Goal: Information Seeking & Learning: Learn about a topic

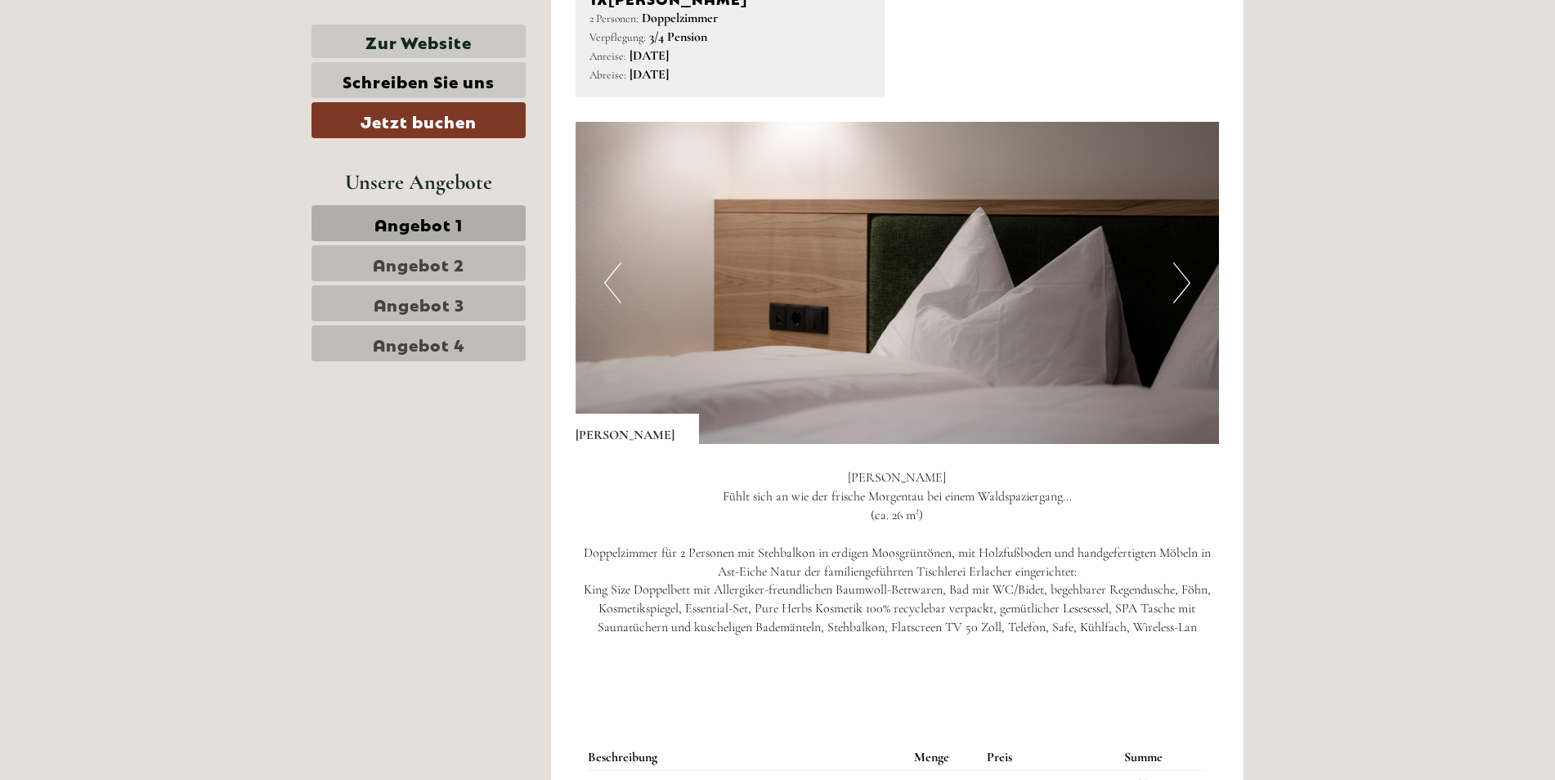
scroll to position [1145, 0]
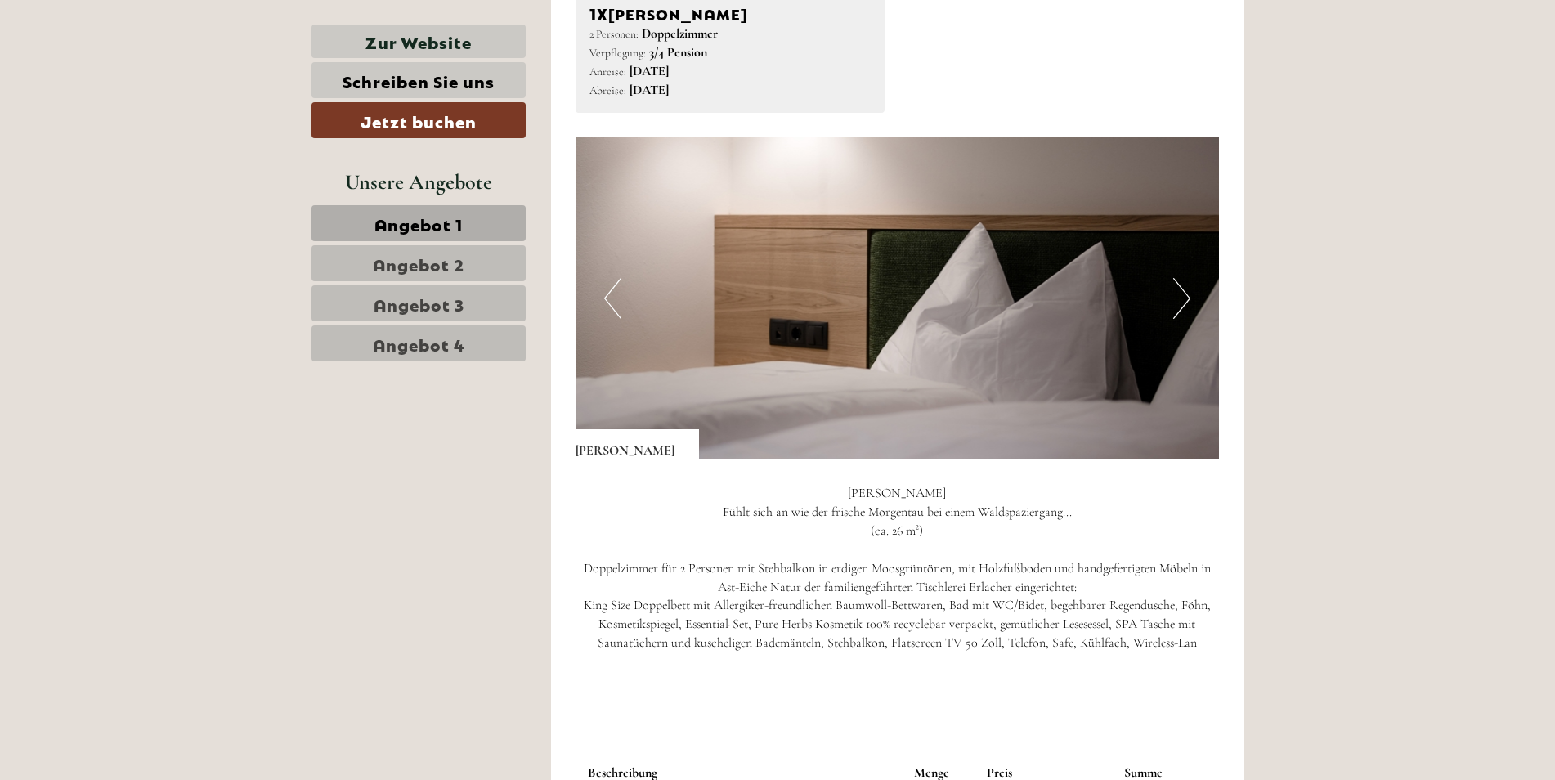
click at [1182, 292] on button "Next" at bounding box center [1181, 298] width 17 height 41
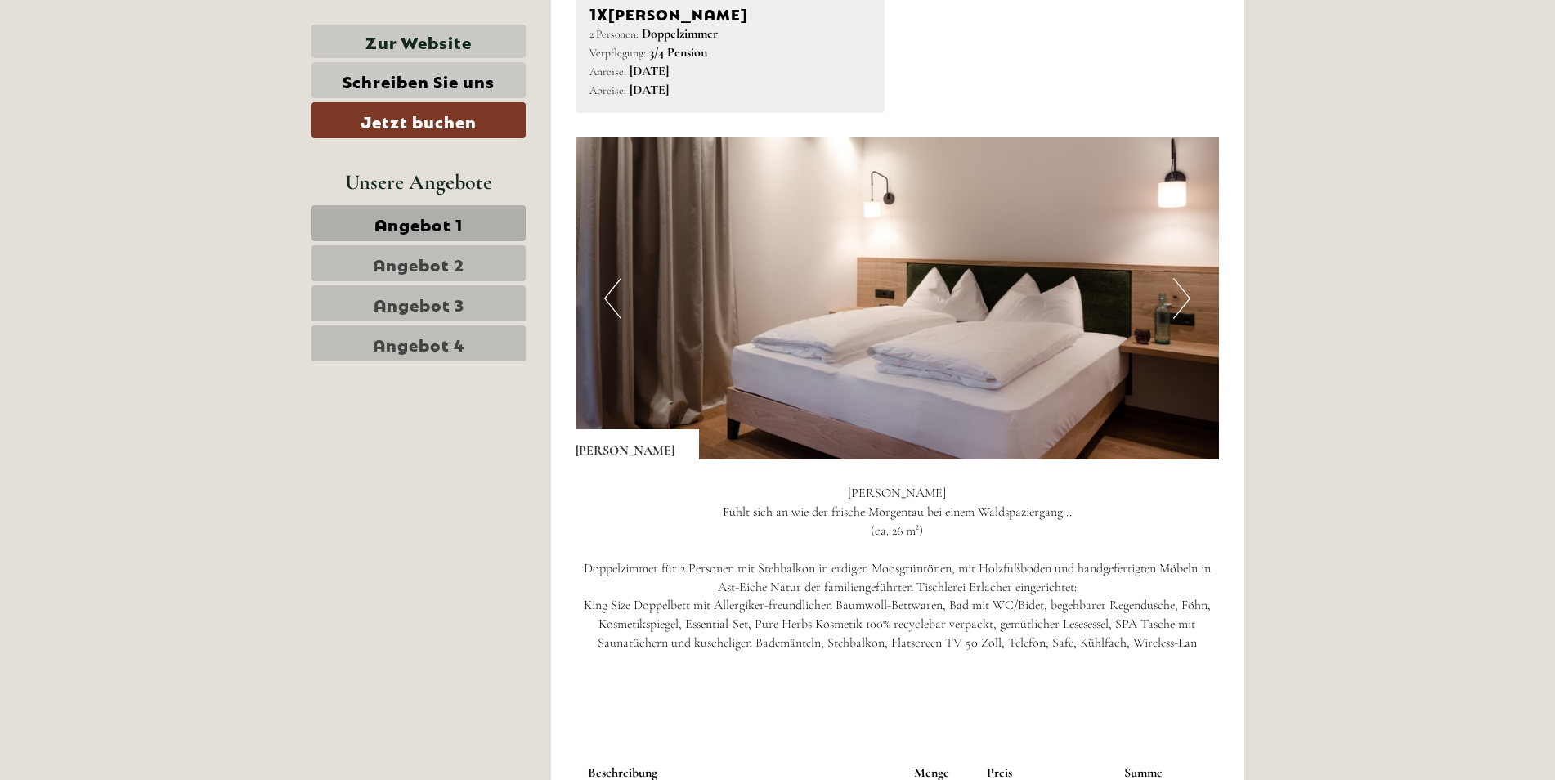
click at [1182, 292] on button "Next" at bounding box center [1181, 298] width 17 height 41
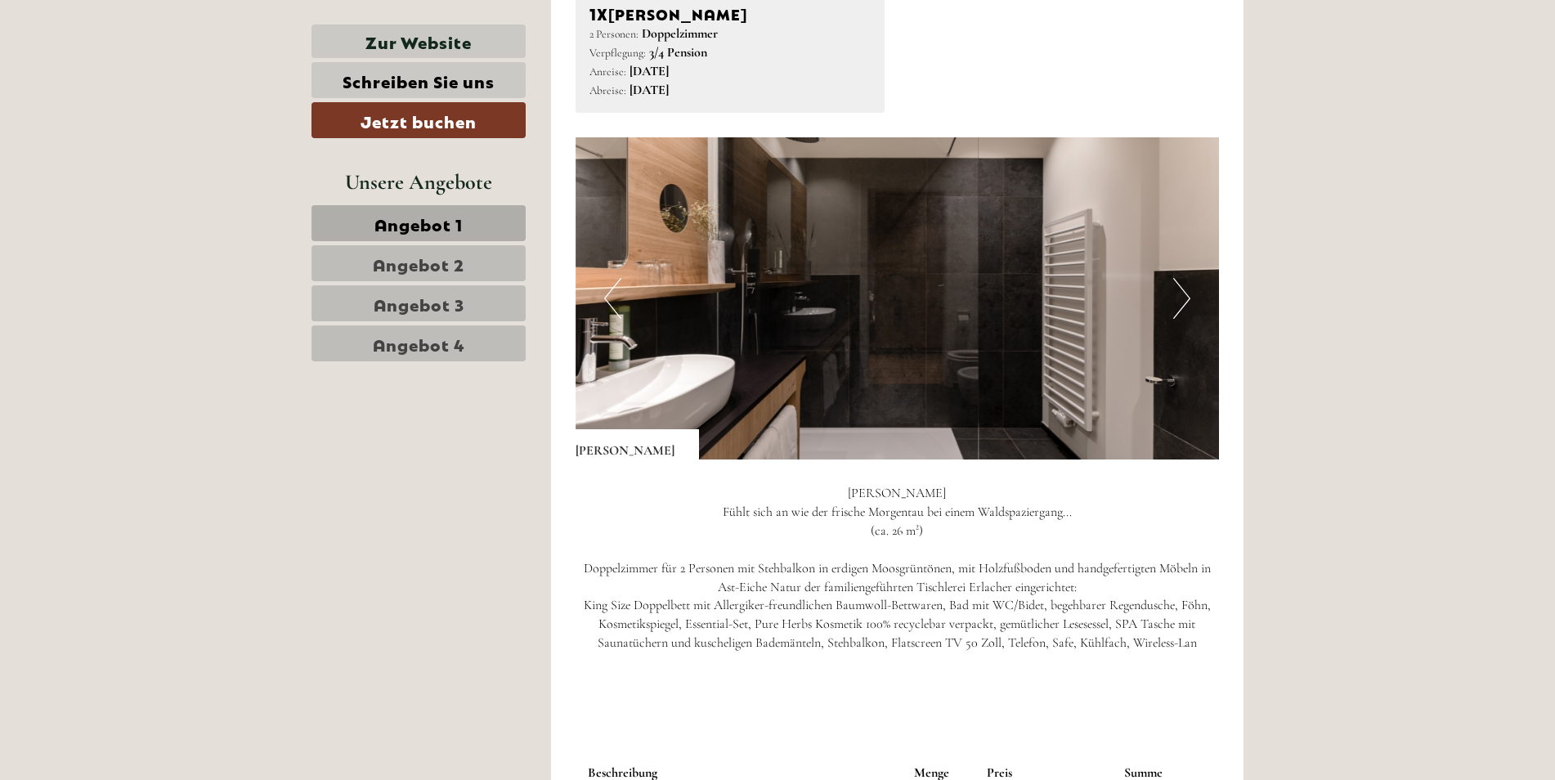
click at [1182, 292] on button "Next" at bounding box center [1181, 298] width 17 height 41
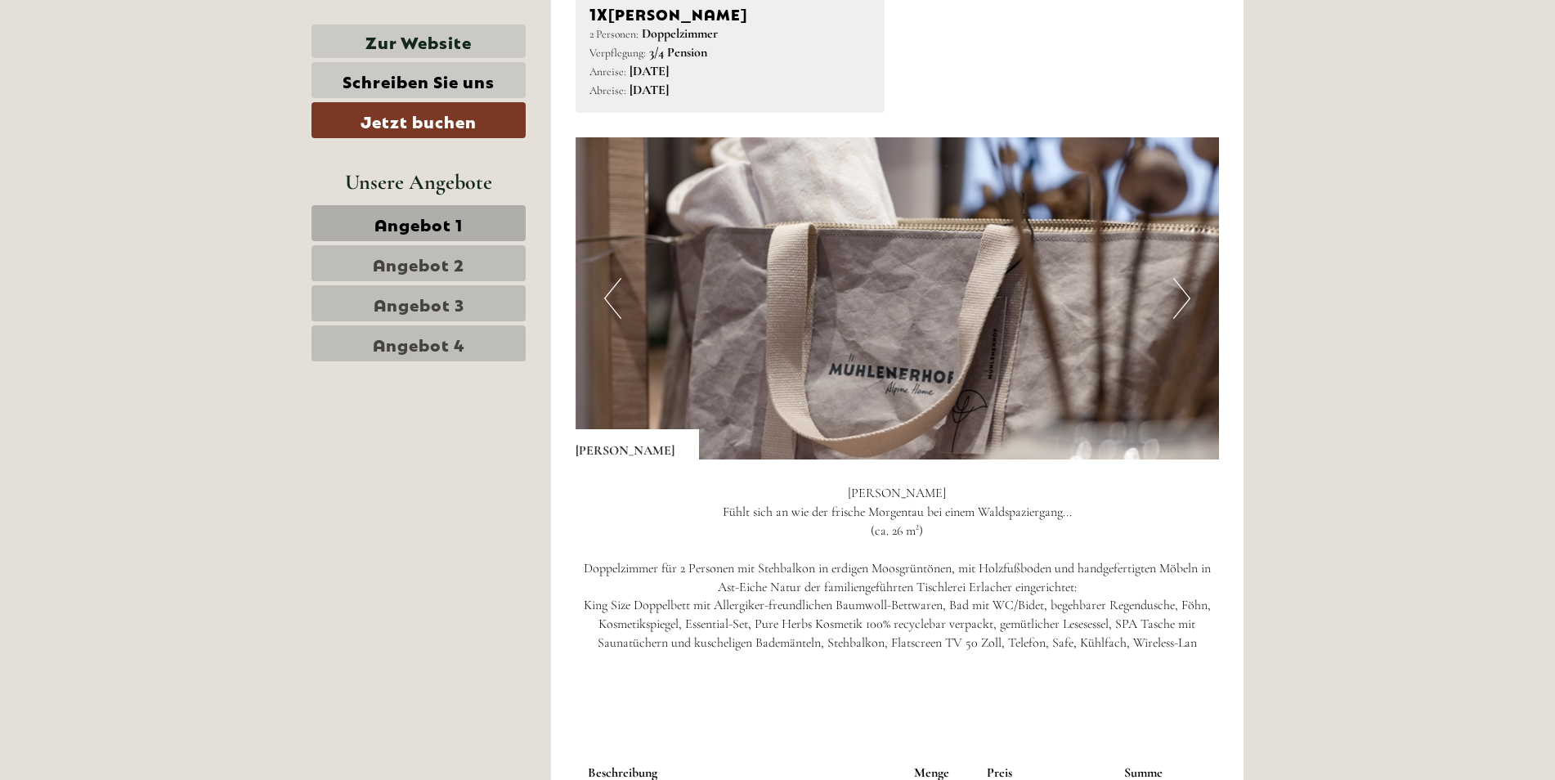
click at [1182, 292] on button "Next" at bounding box center [1181, 298] width 17 height 41
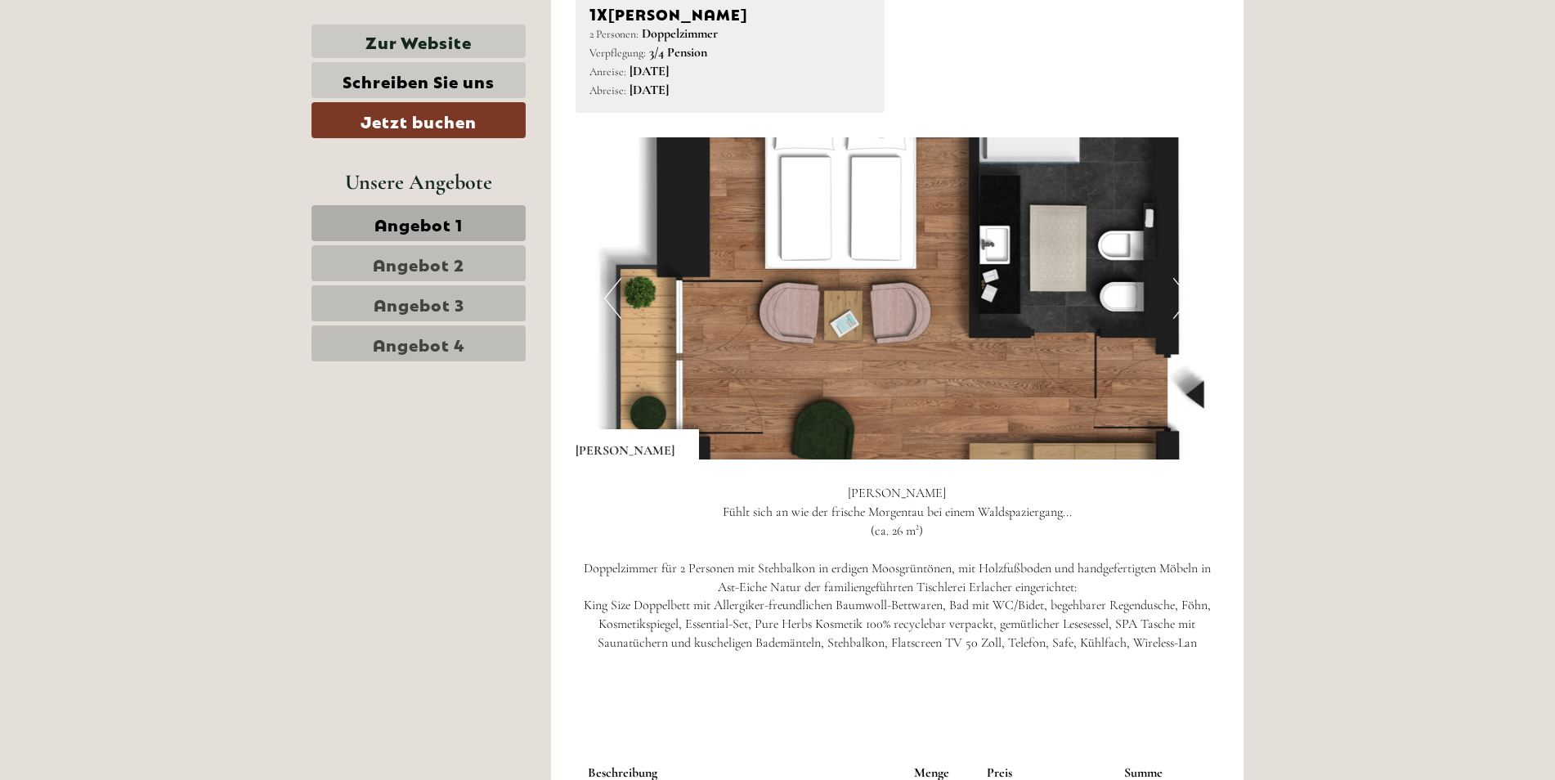
click at [1179, 289] on button "Next" at bounding box center [1181, 298] width 17 height 41
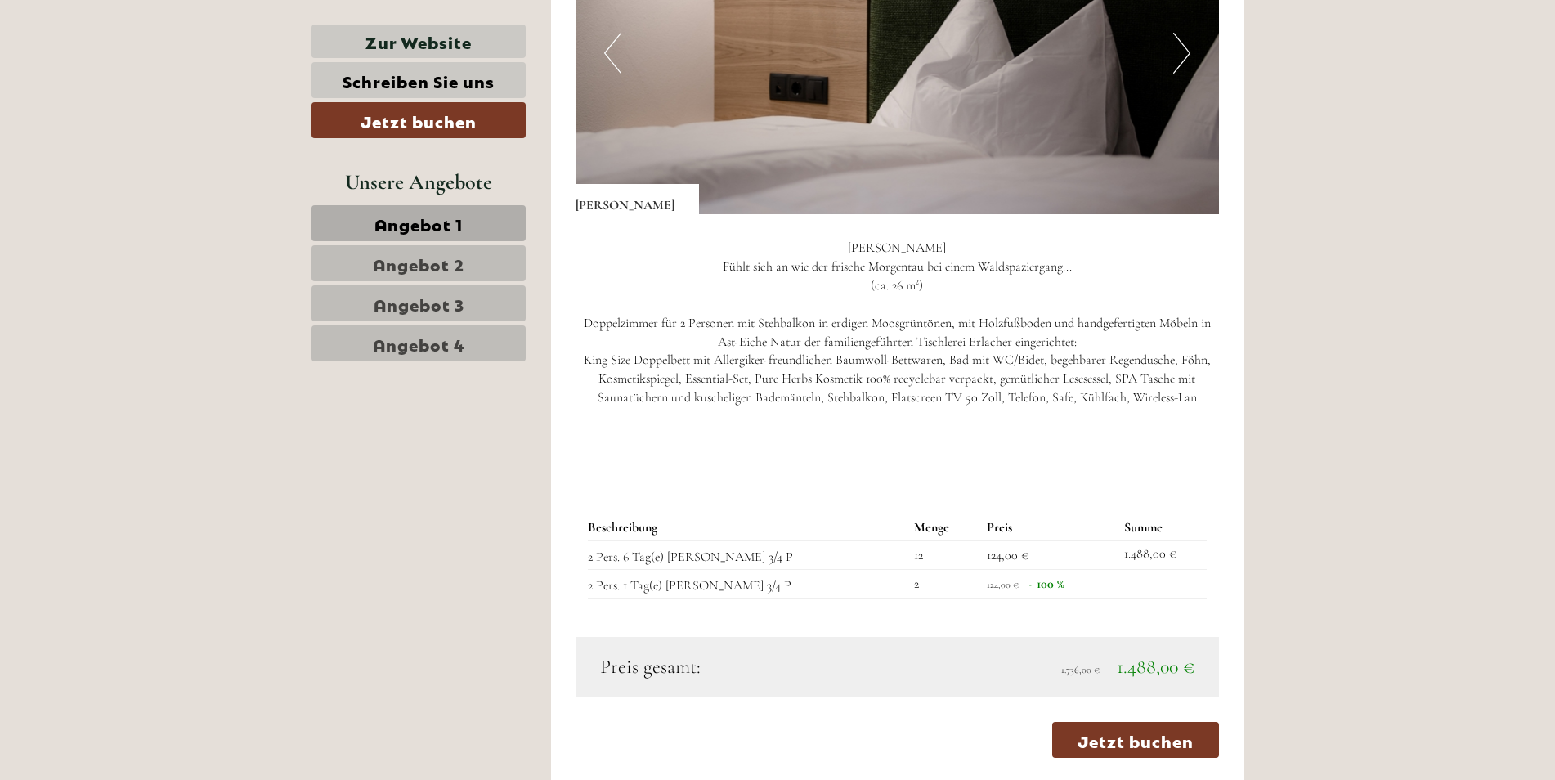
scroll to position [1472, 0]
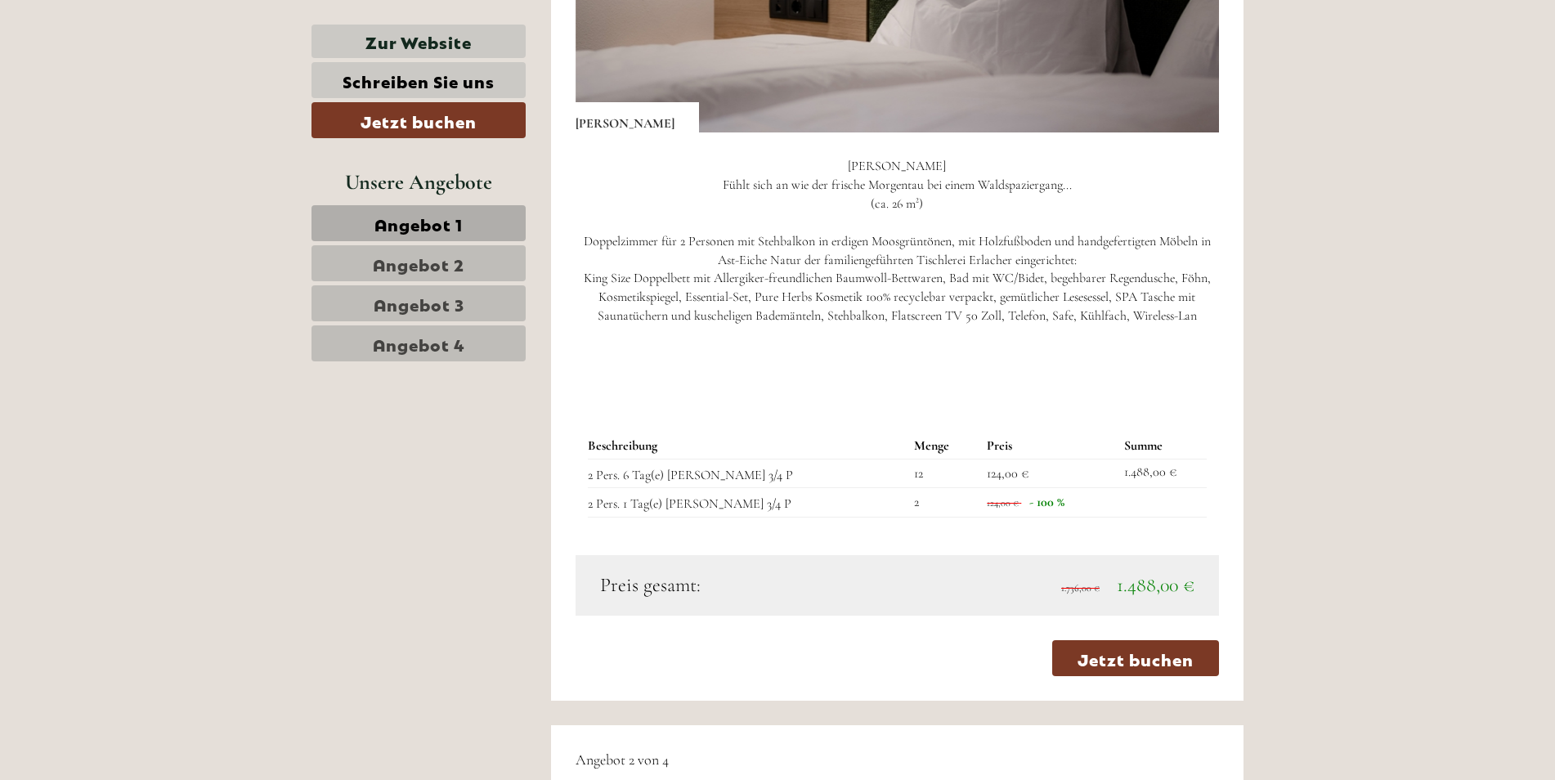
click at [411, 262] on span "Angebot 2" at bounding box center [419, 263] width 92 height 23
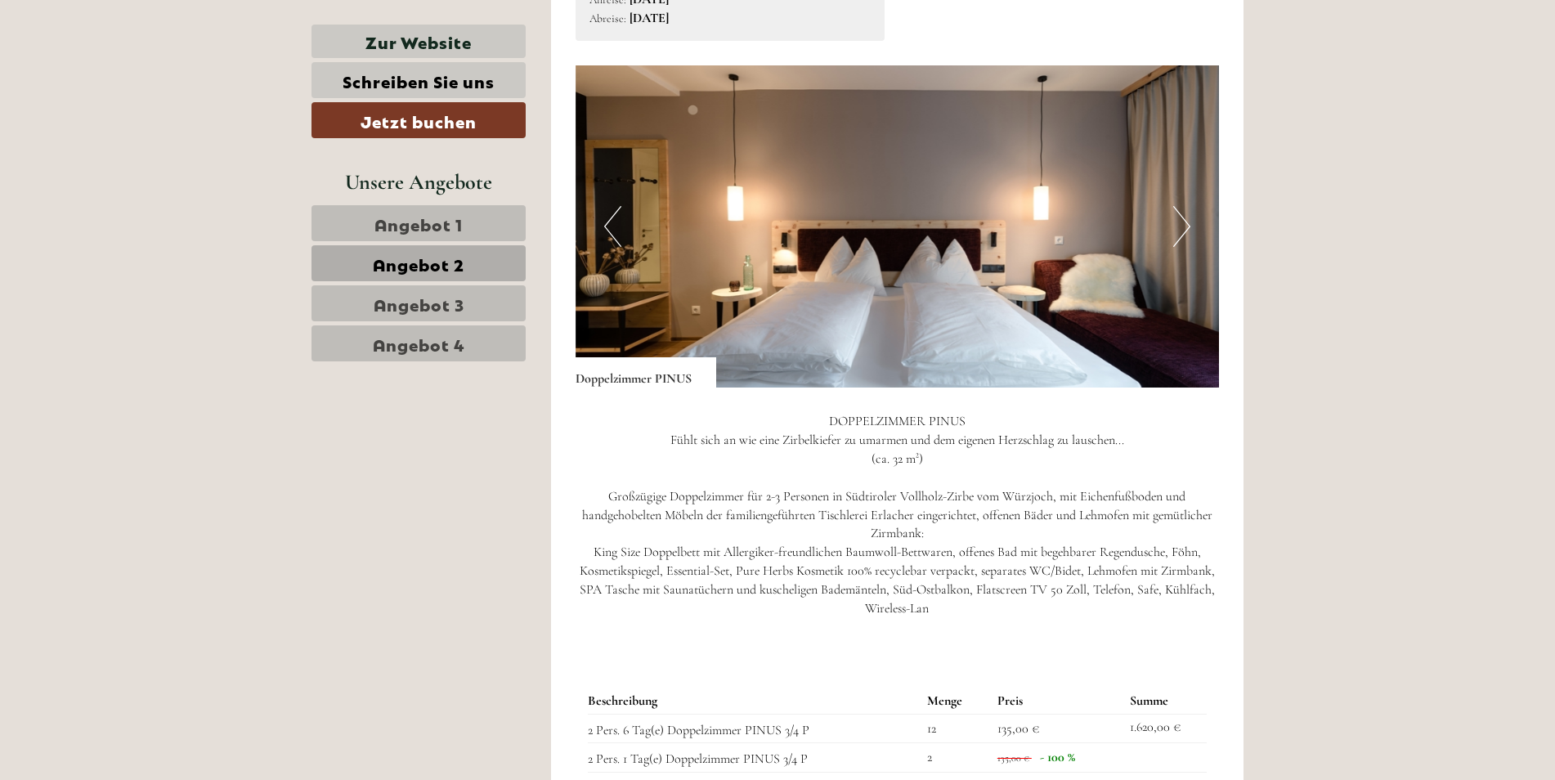
scroll to position [1272, 0]
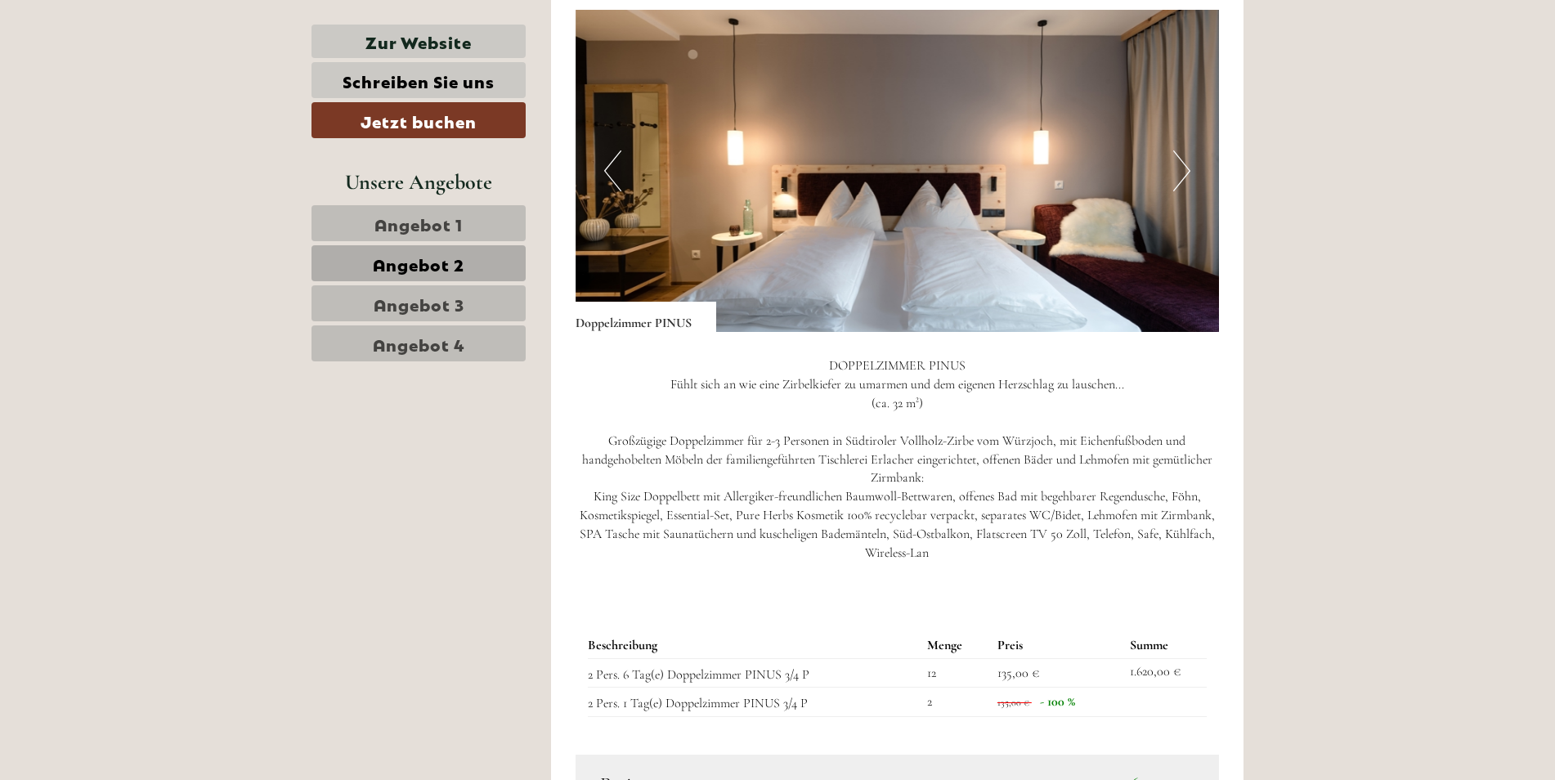
click at [439, 213] on span "Angebot 1" at bounding box center [418, 223] width 88 height 23
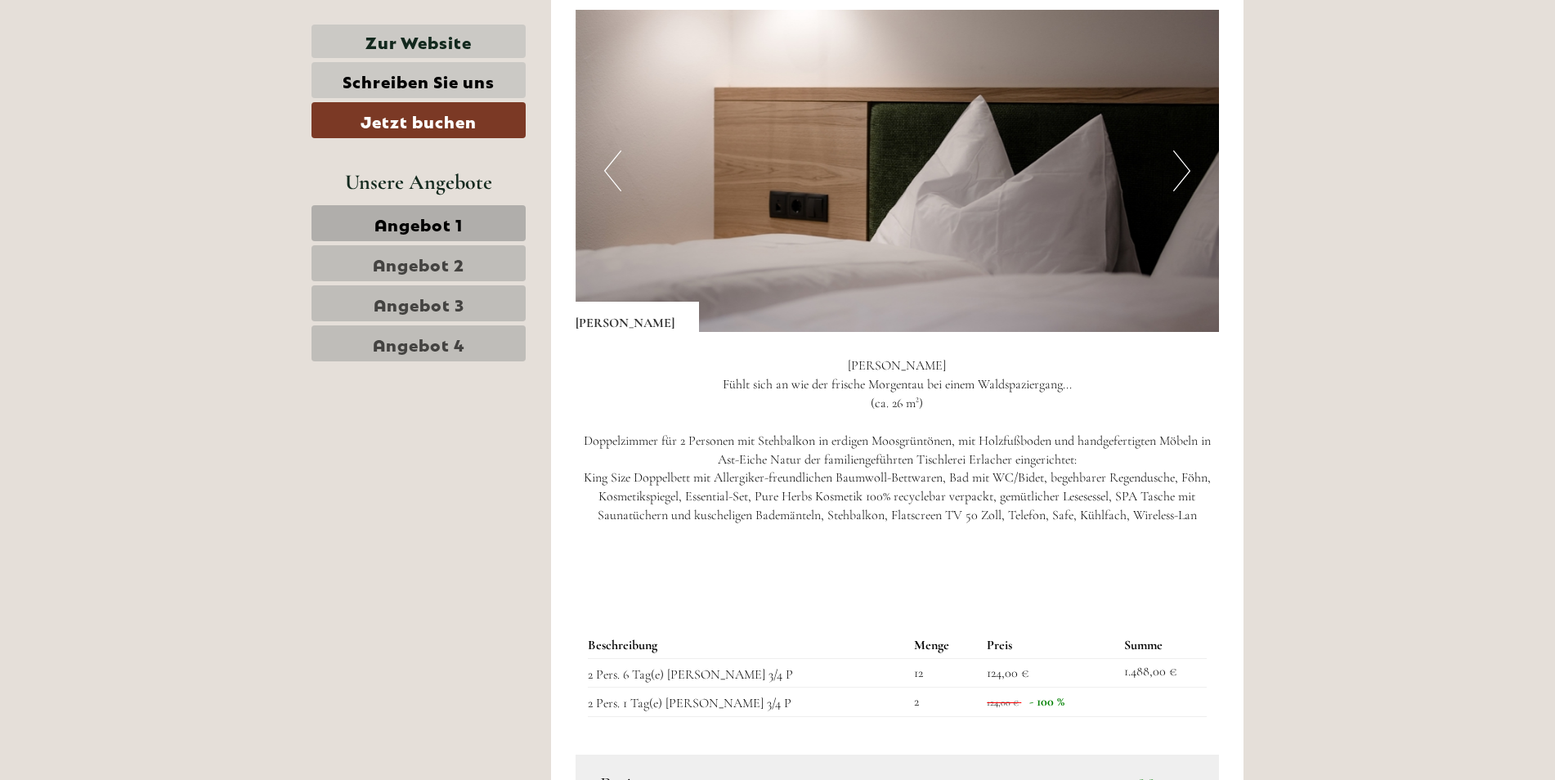
click at [397, 267] on span "Angebot 2" at bounding box center [419, 263] width 92 height 23
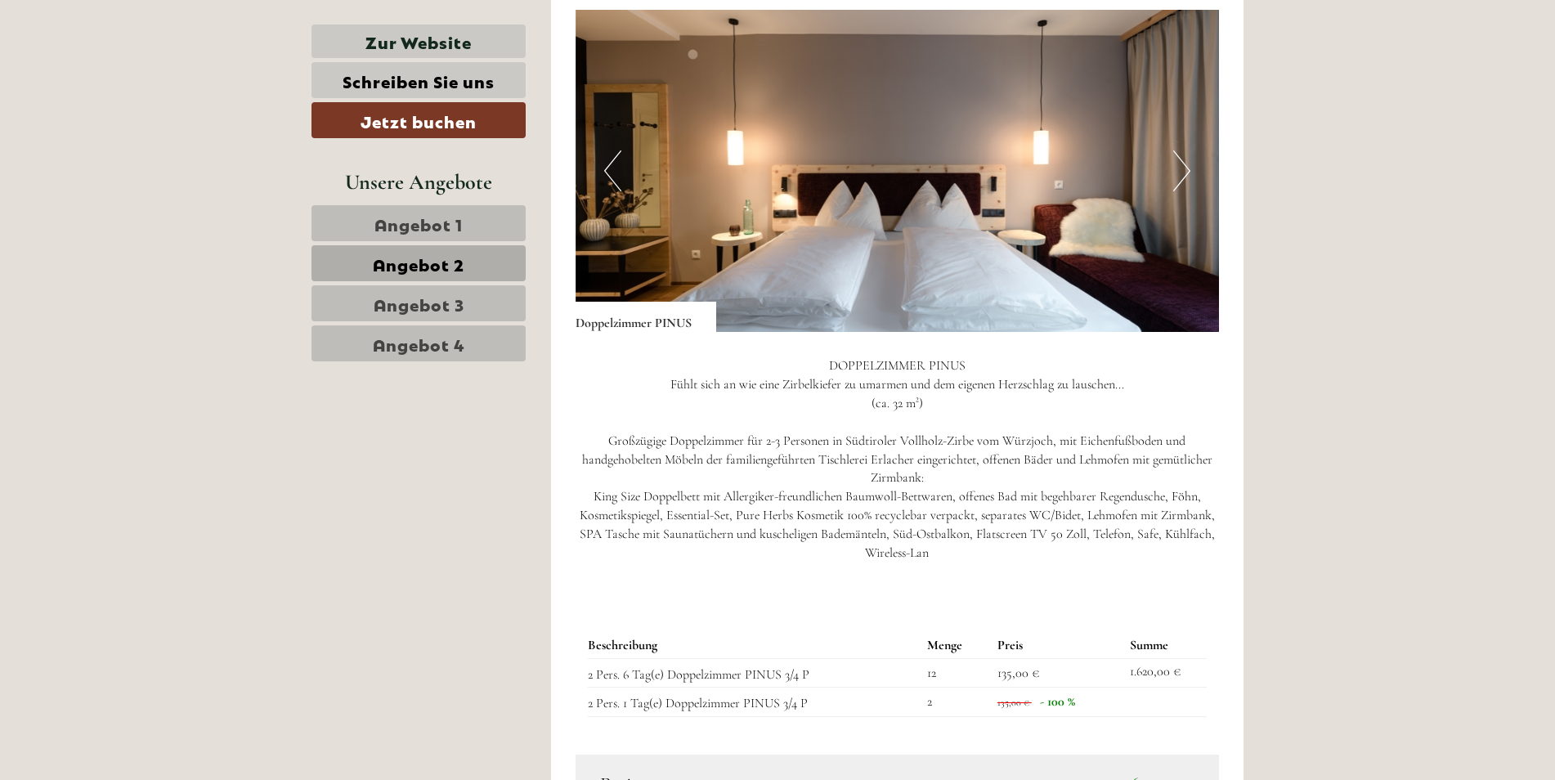
click at [1181, 181] on button "Next" at bounding box center [1181, 170] width 17 height 41
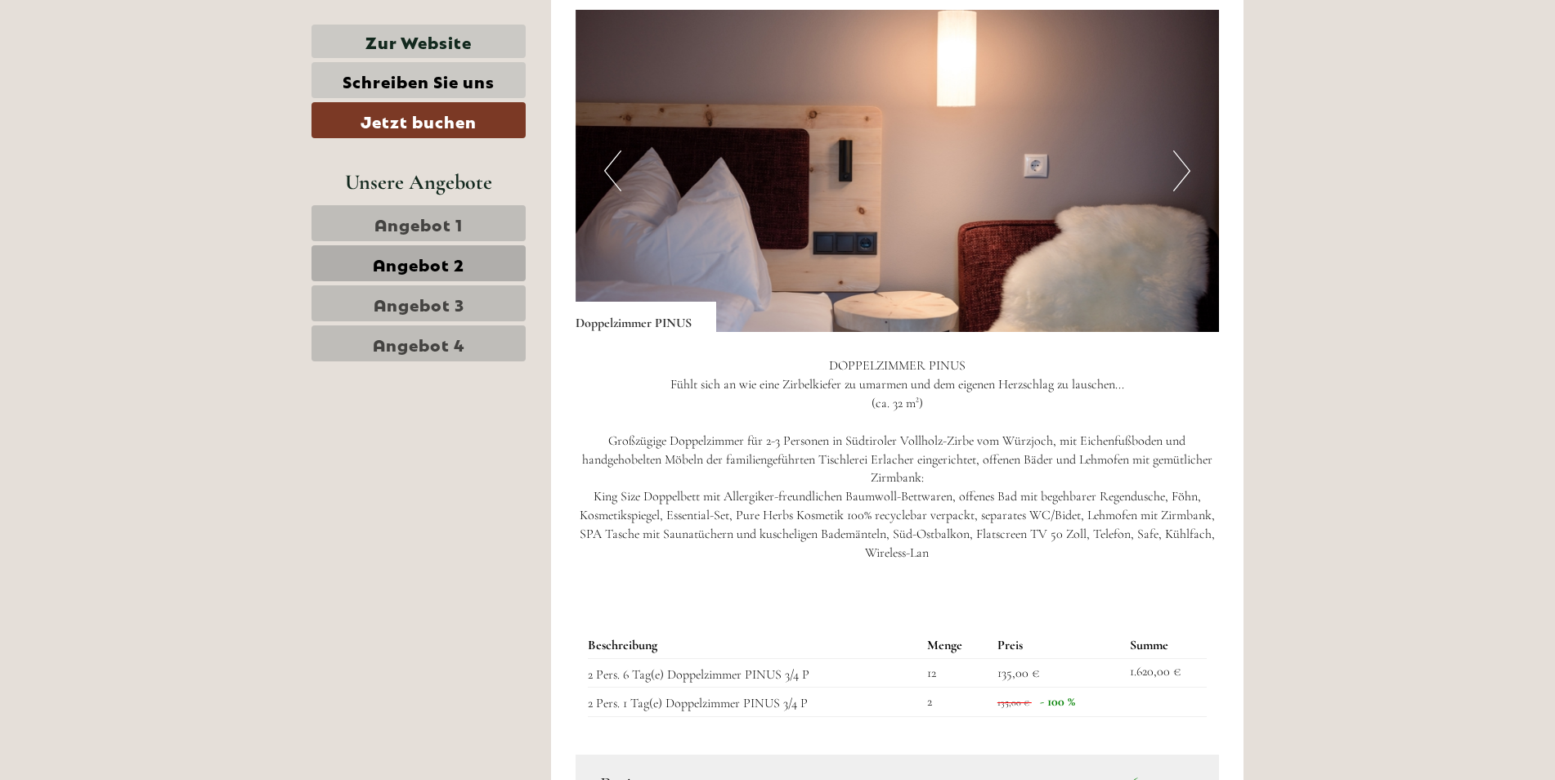
click at [1181, 181] on button "Next" at bounding box center [1181, 170] width 17 height 41
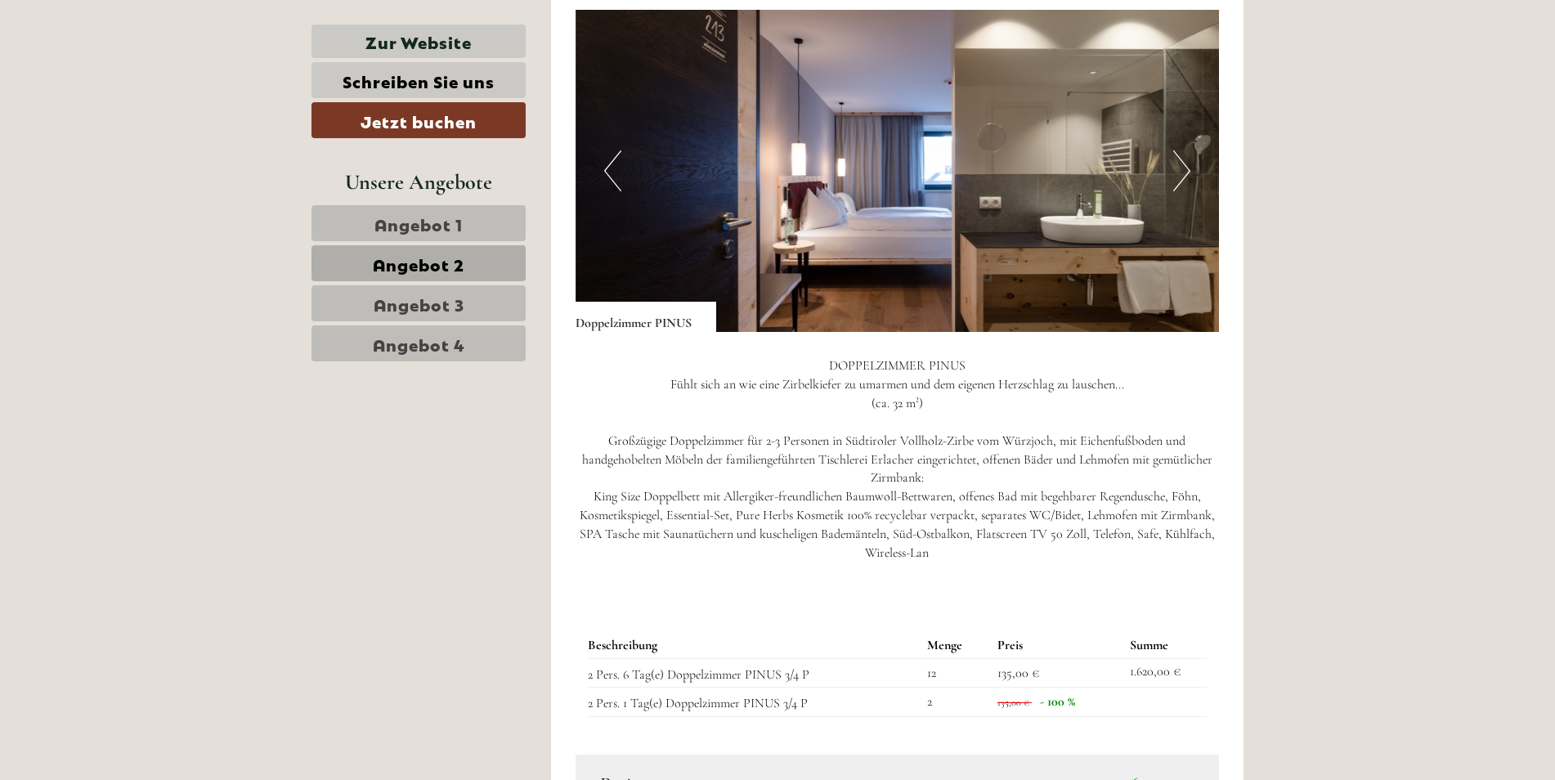
click at [1181, 181] on button "Next" at bounding box center [1181, 170] width 17 height 41
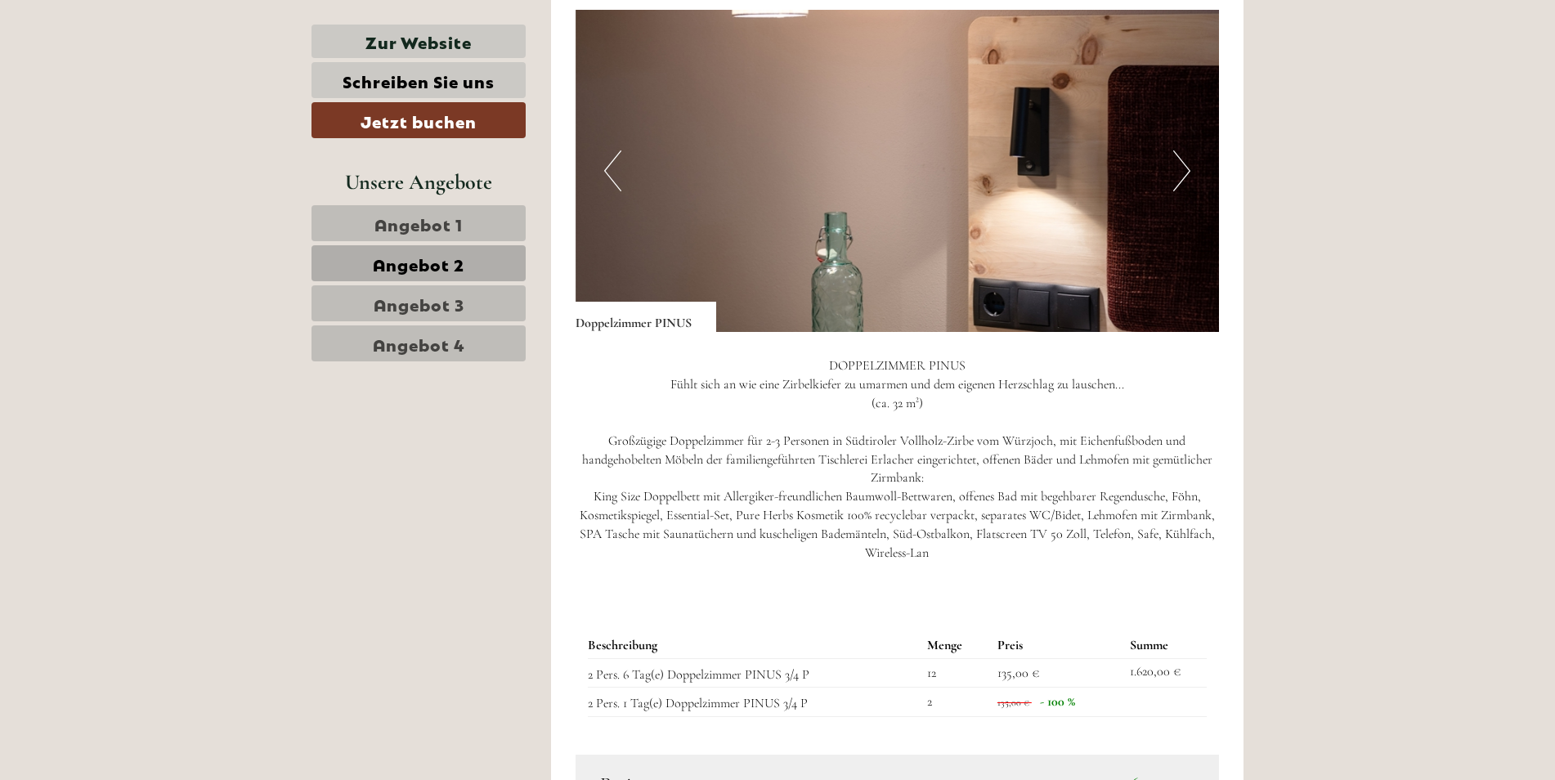
click at [1181, 181] on button "Next" at bounding box center [1181, 170] width 17 height 41
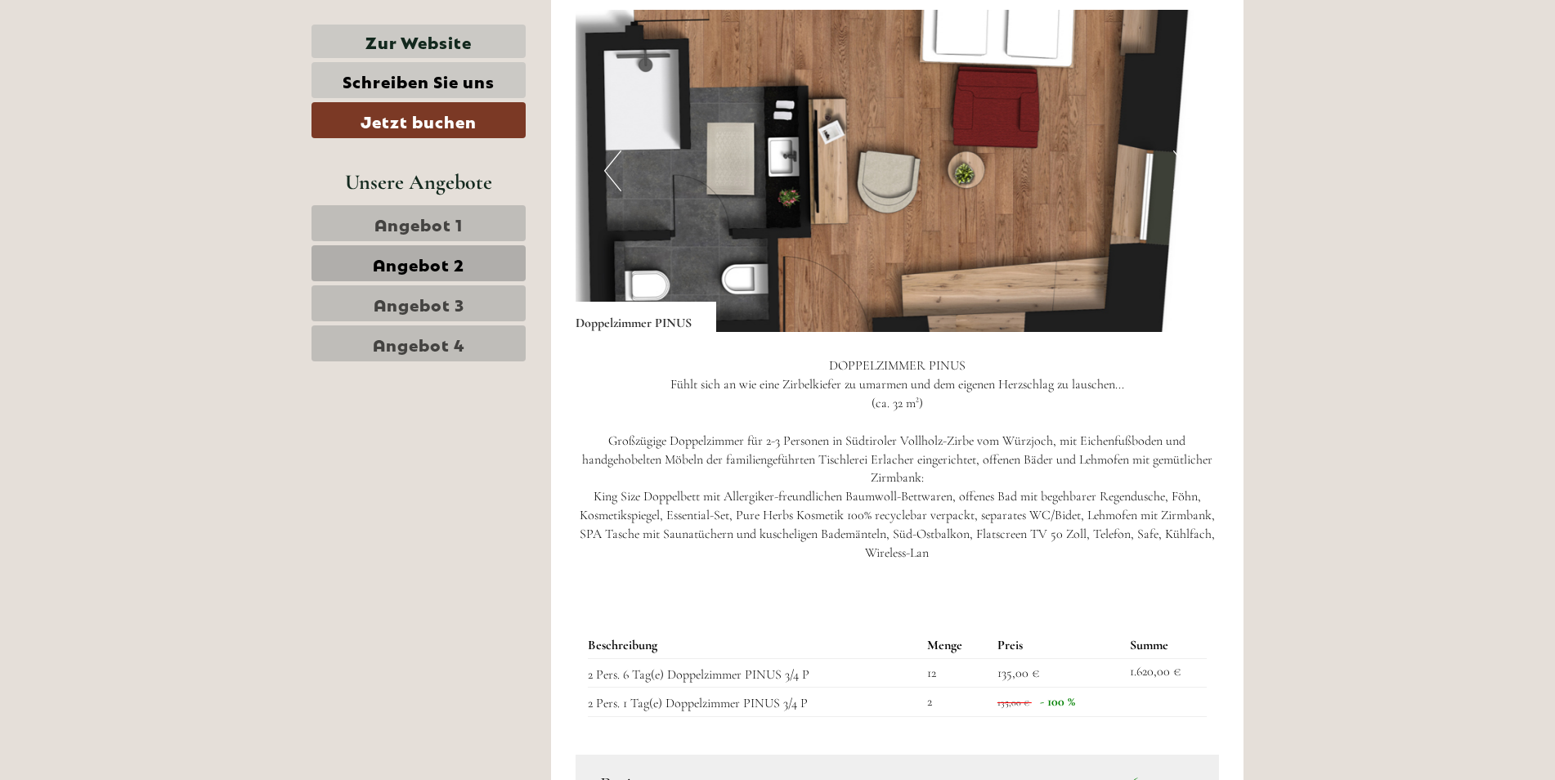
click at [1181, 181] on button "Next" at bounding box center [1181, 170] width 17 height 41
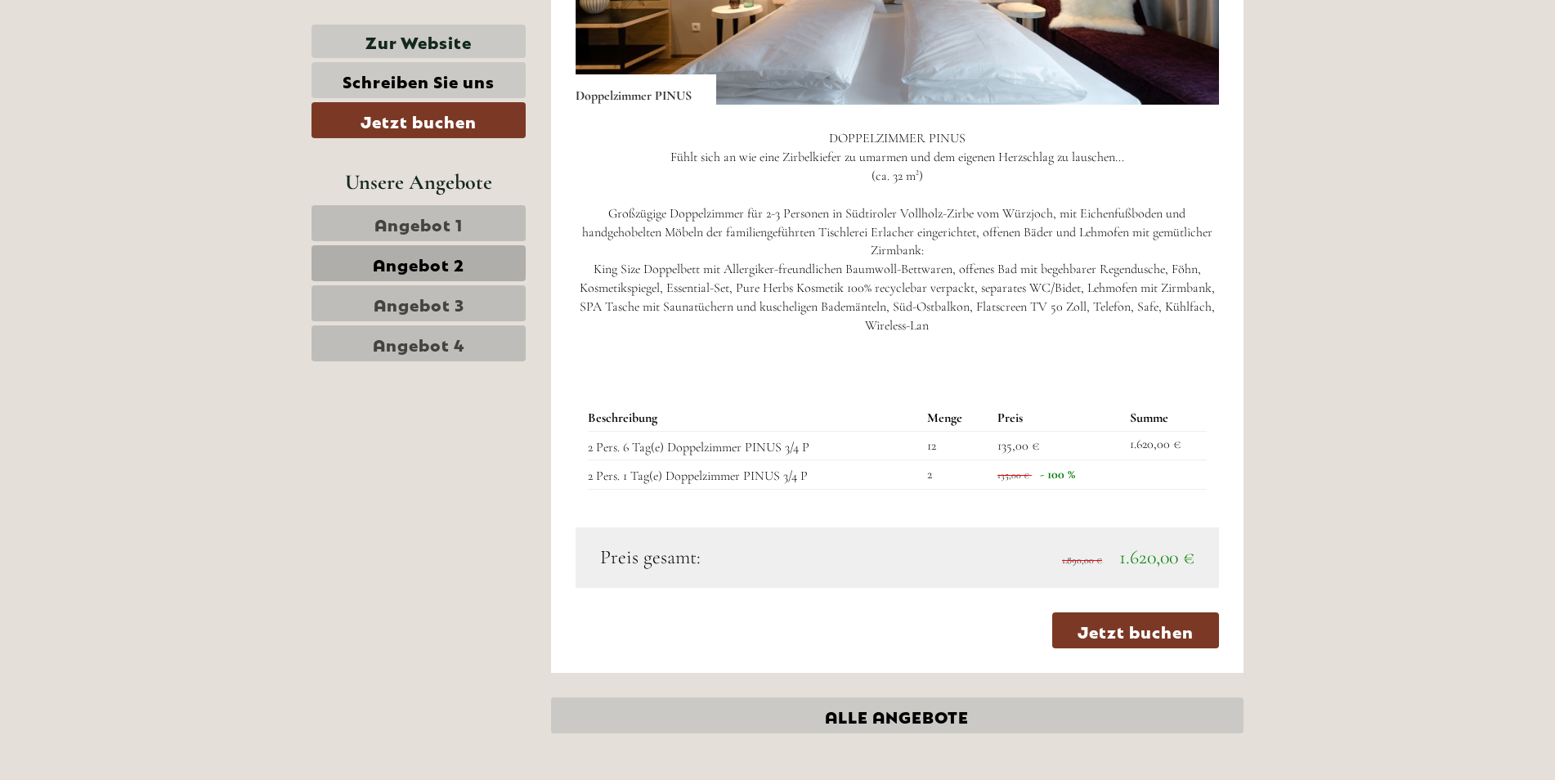
scroll to position [1517, 0]
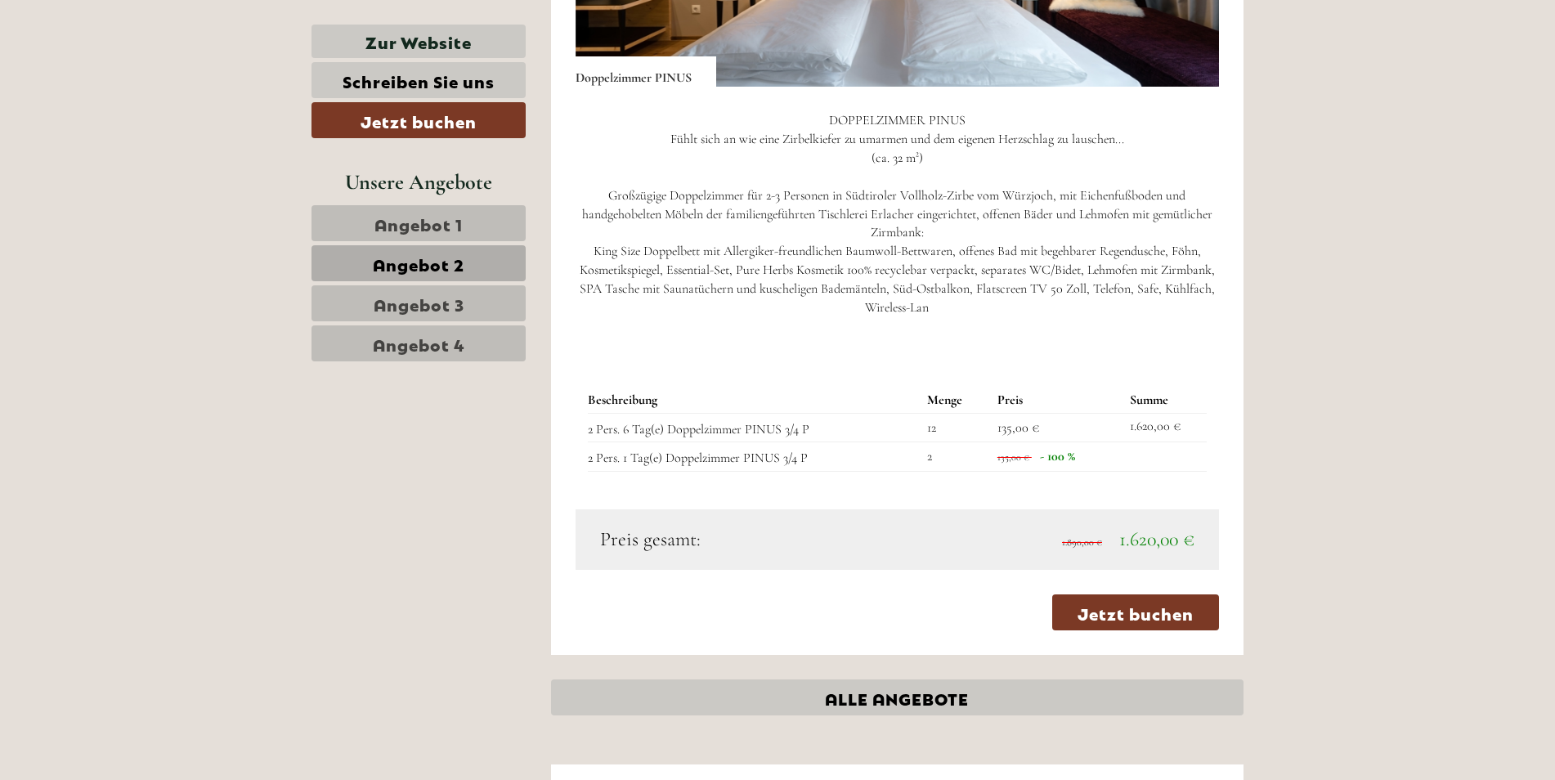
click at [375, 300] on span "Angebot 3" at bounding box center [419, 303] width 91 height 23
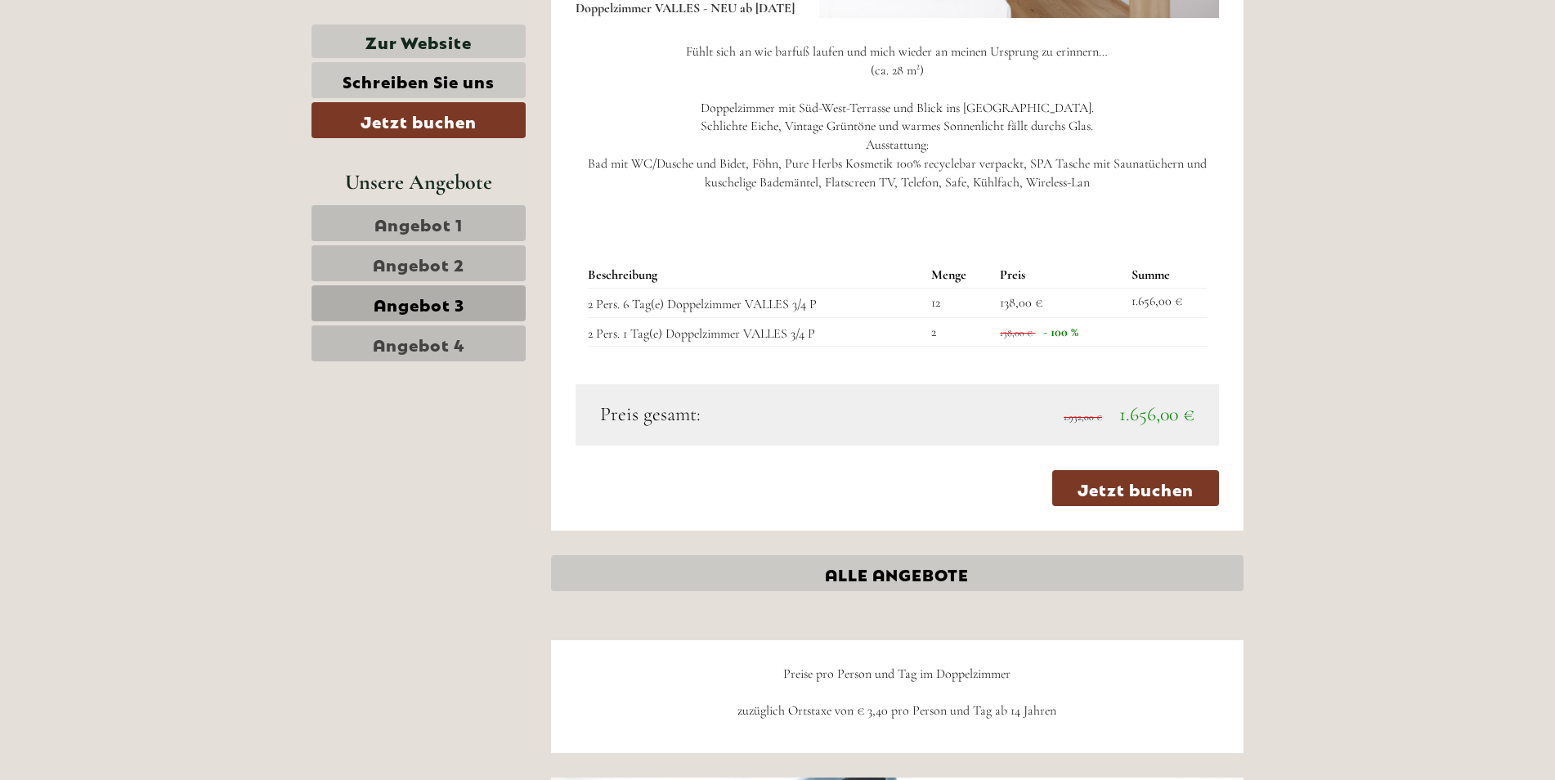
scroll to position [1599, 0]
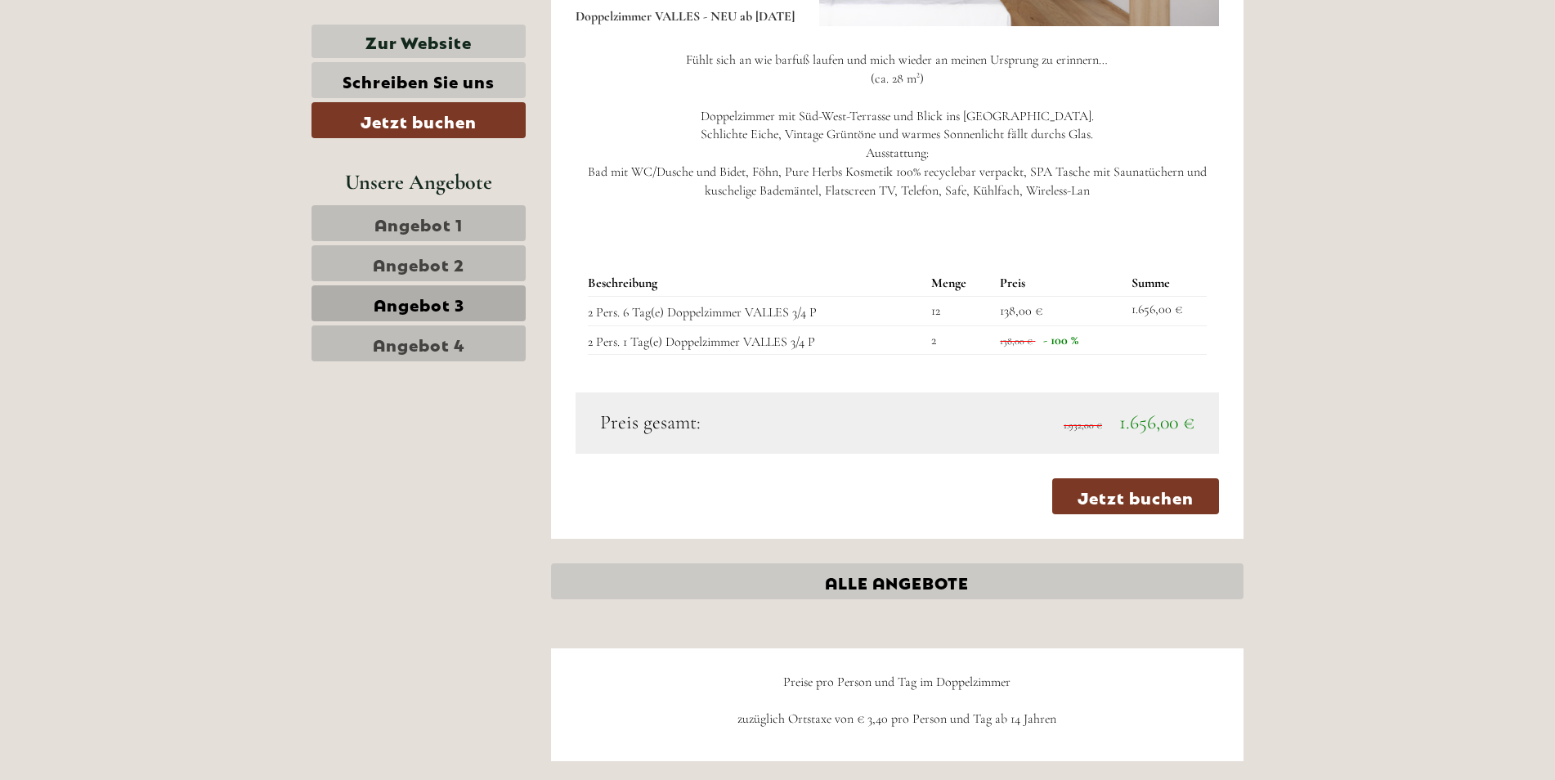
click at [450, 348] on span "Angebot 4" at bounding box center [419, 343] width 92 height 23
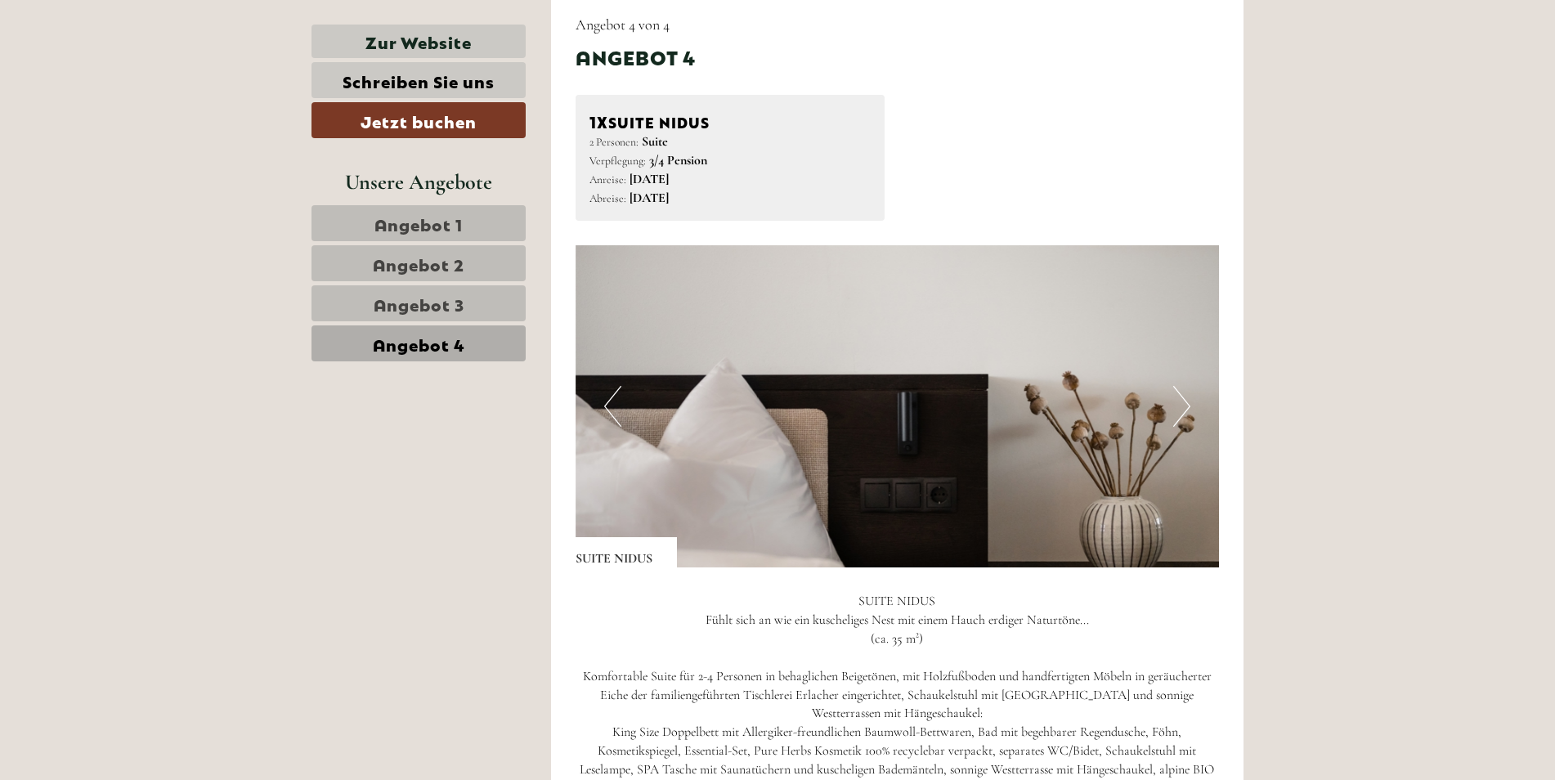
scroll to position [1027, 0]
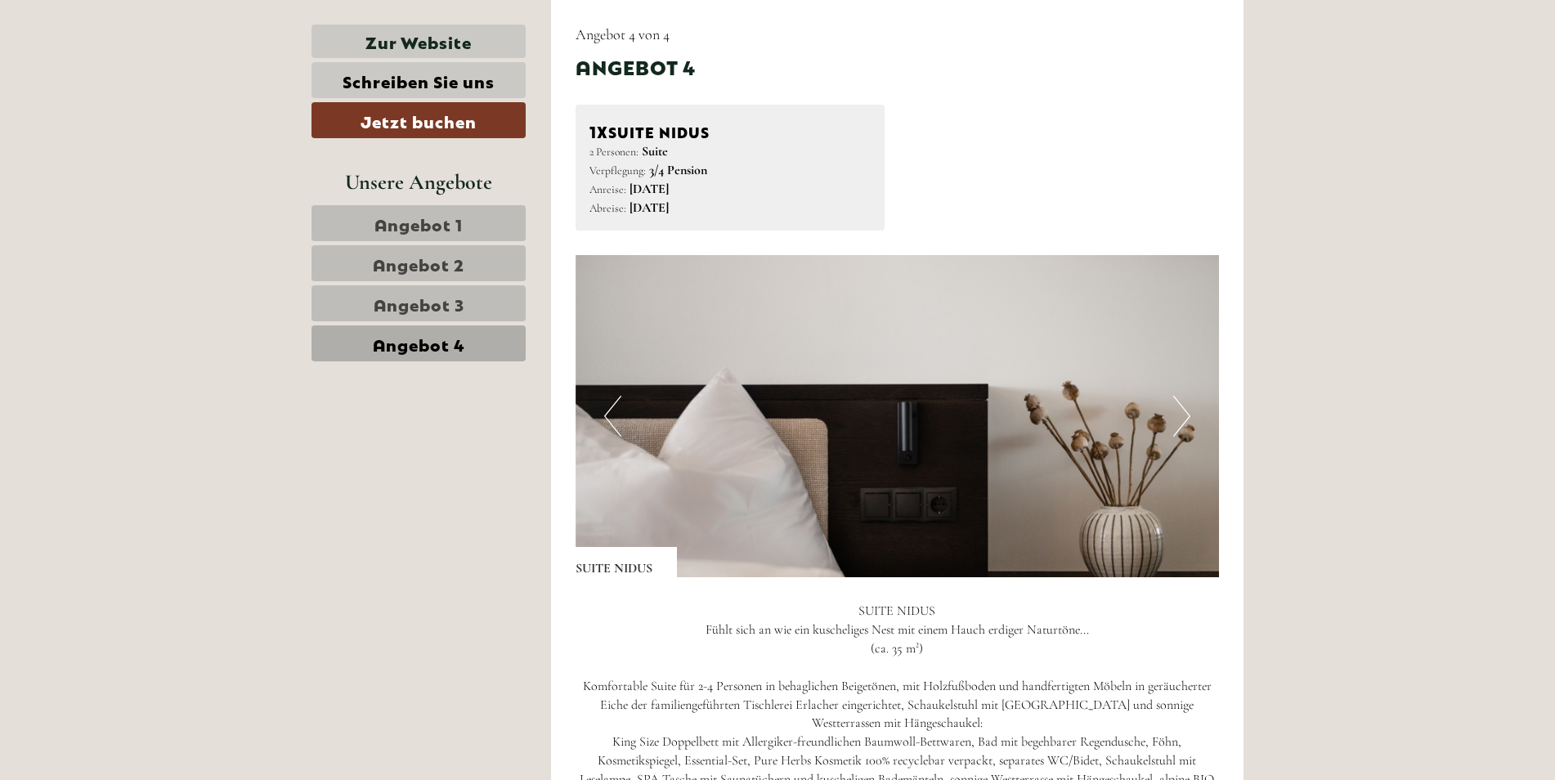
click at [1186, 422] on button "Next" at bounding box center [1181, 416] width 17 height 41
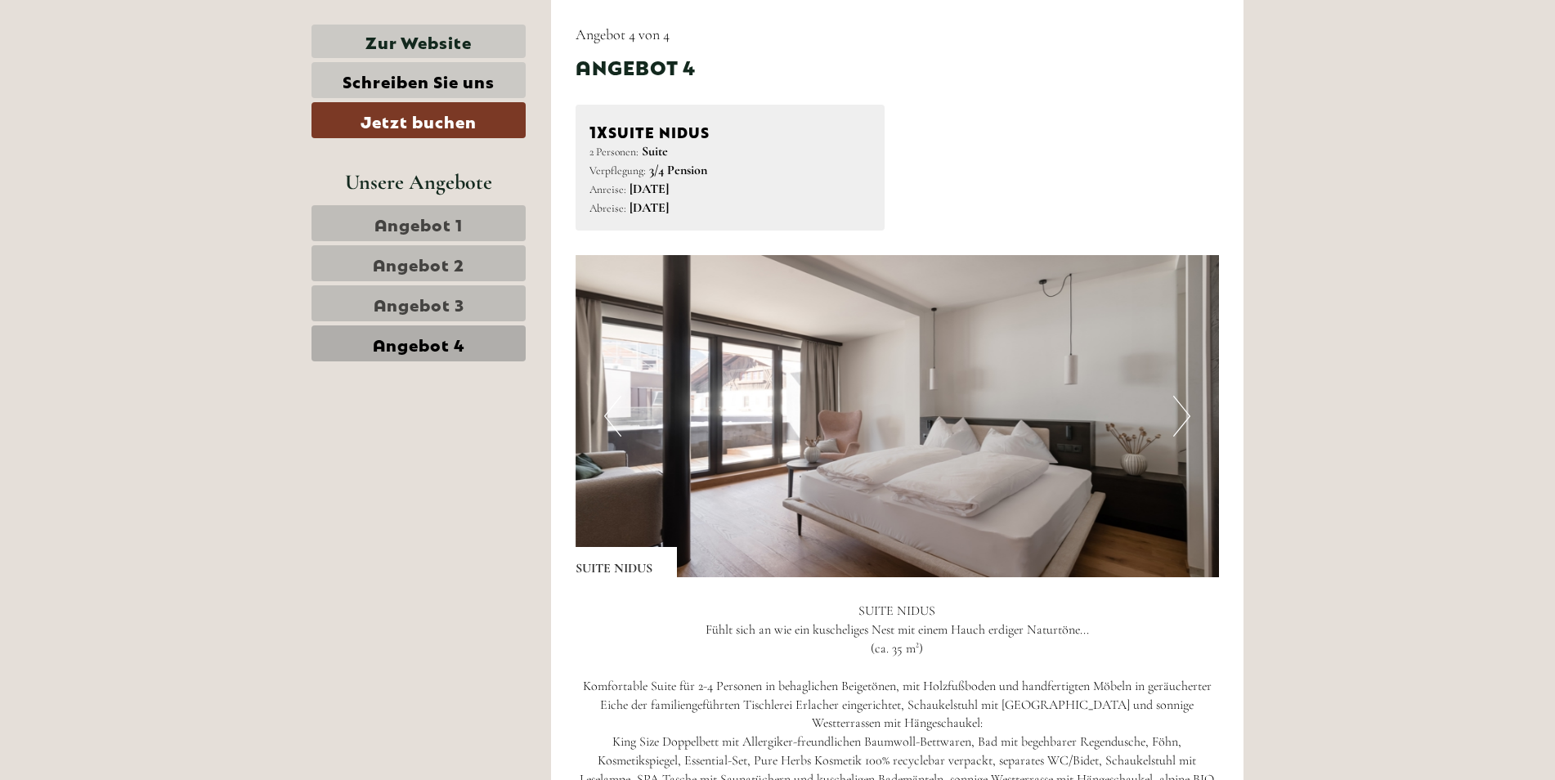
click at [1179, 416] on button "Next" at bounding box center [1181, 416] width 17 height 41
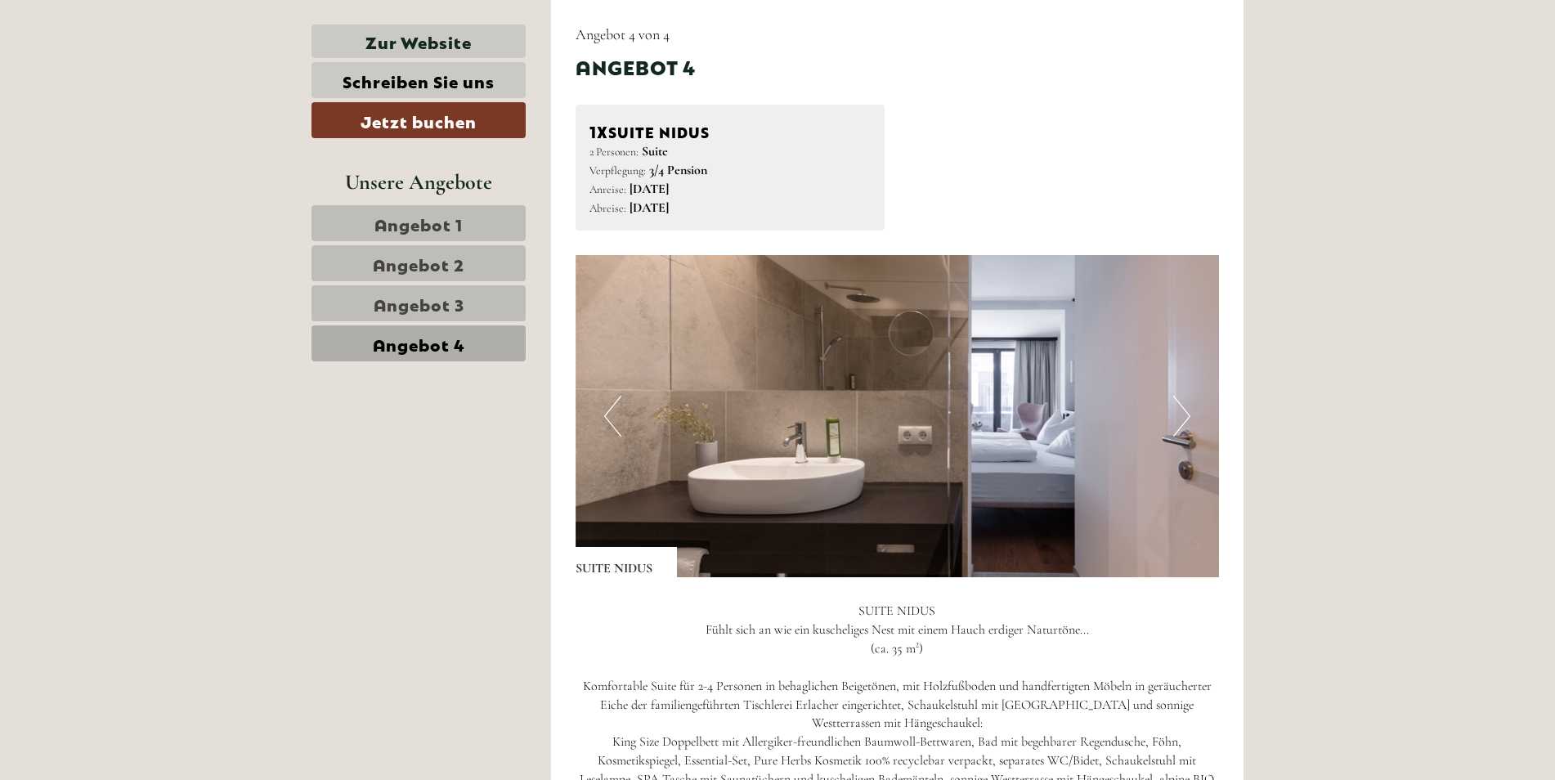
click at [1179, 416] on button "Next" at bounding box center [1181, 416] width 17 height 41
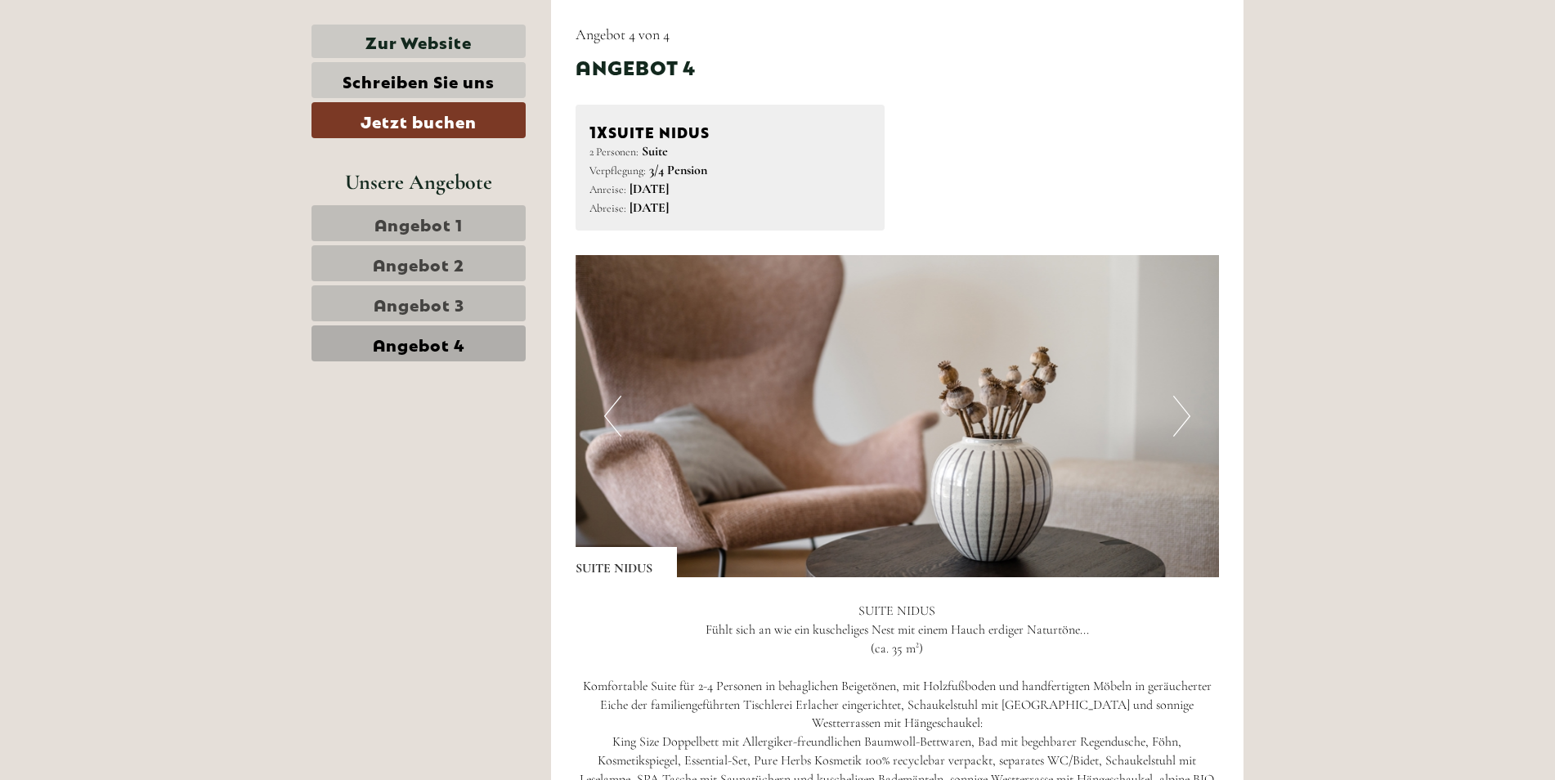
click at [1179, 416] on button "Next" at bounding box center [1181, 416] width 17 height 41
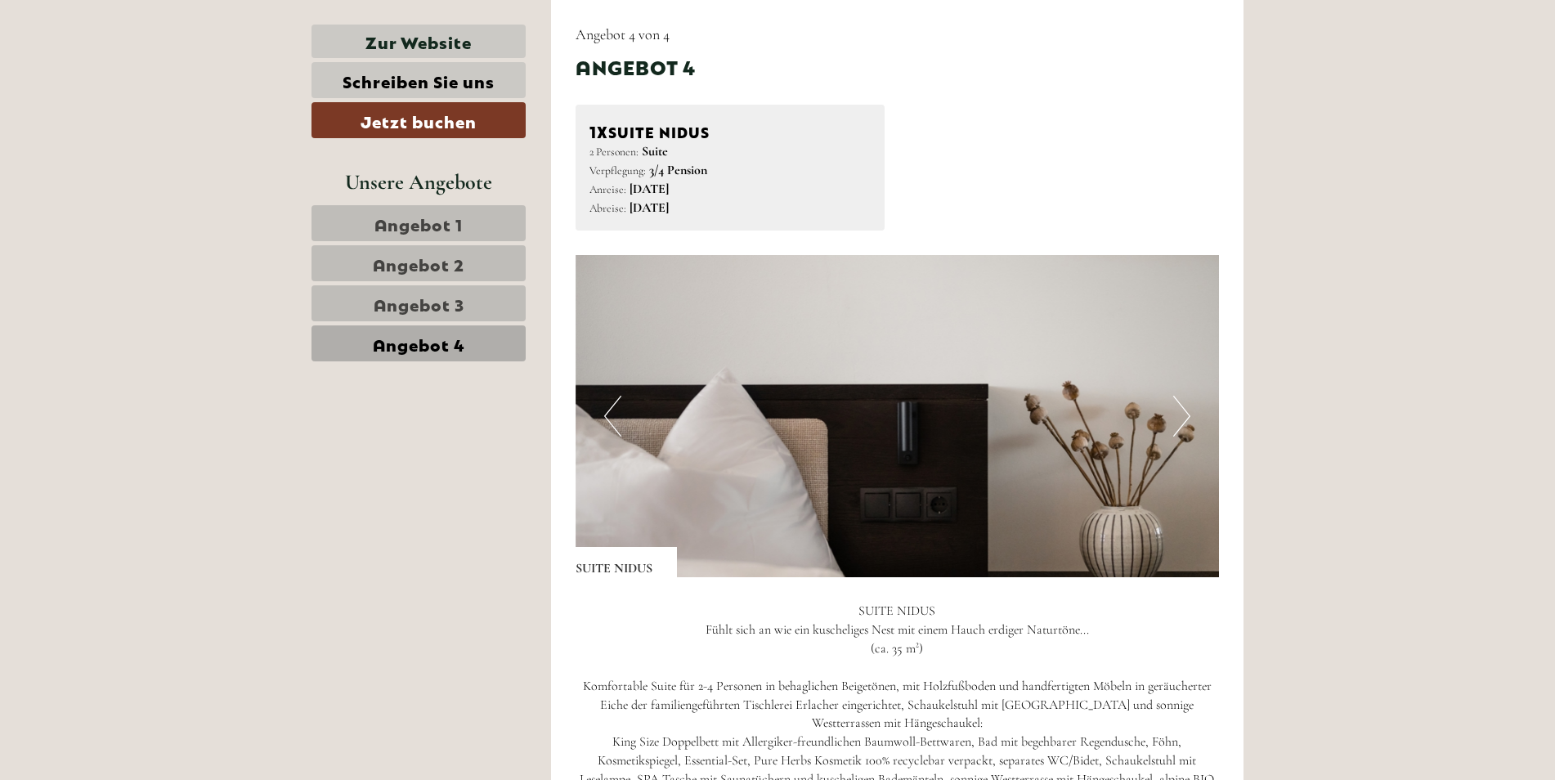
click at [1179, 415] on button "Next" at bounding box center [1181, 416] width 17 height 41
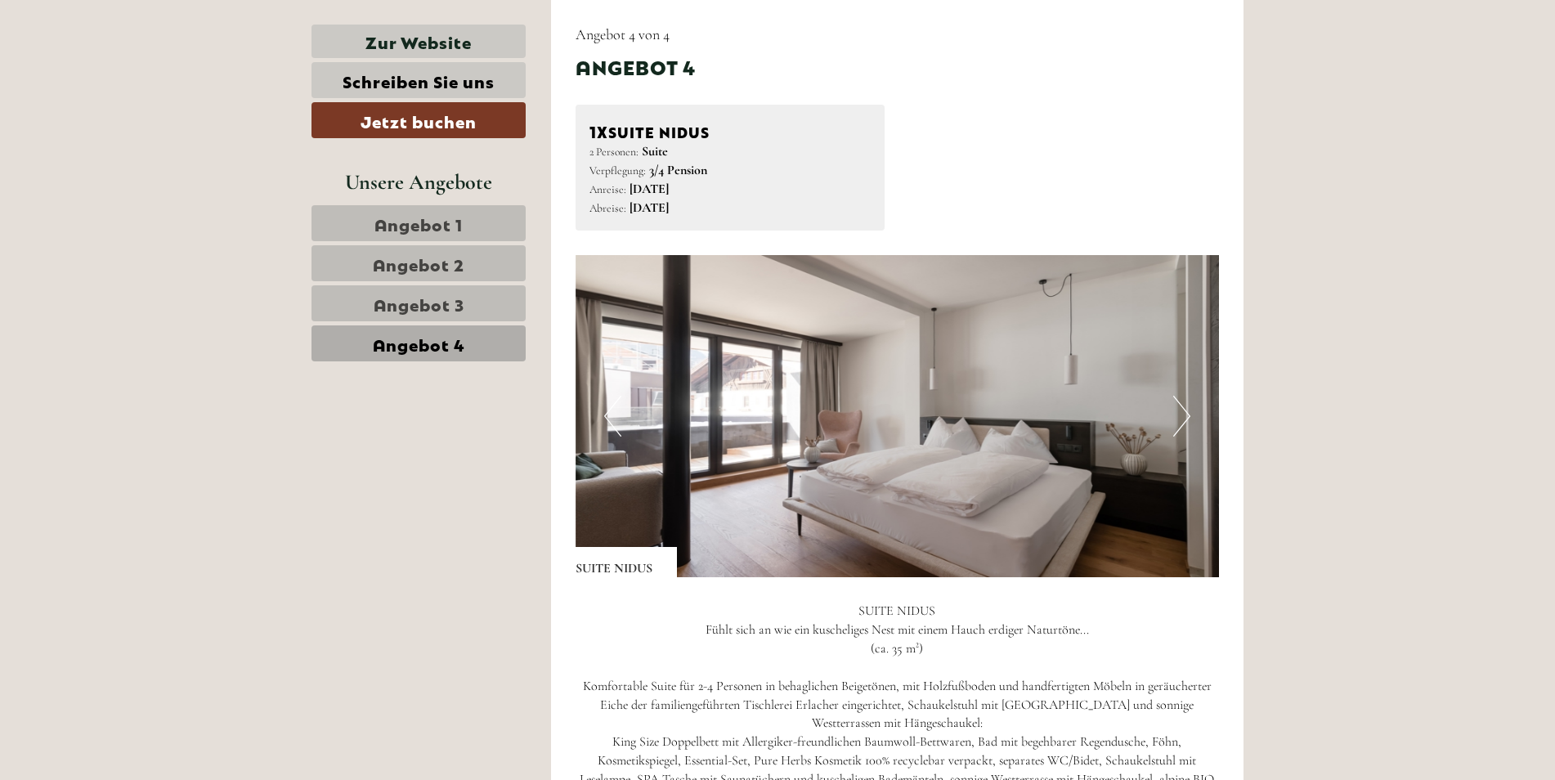
click at [1179, 415] on button "Next" at bounding box center [1181, 416] width 17 height 41
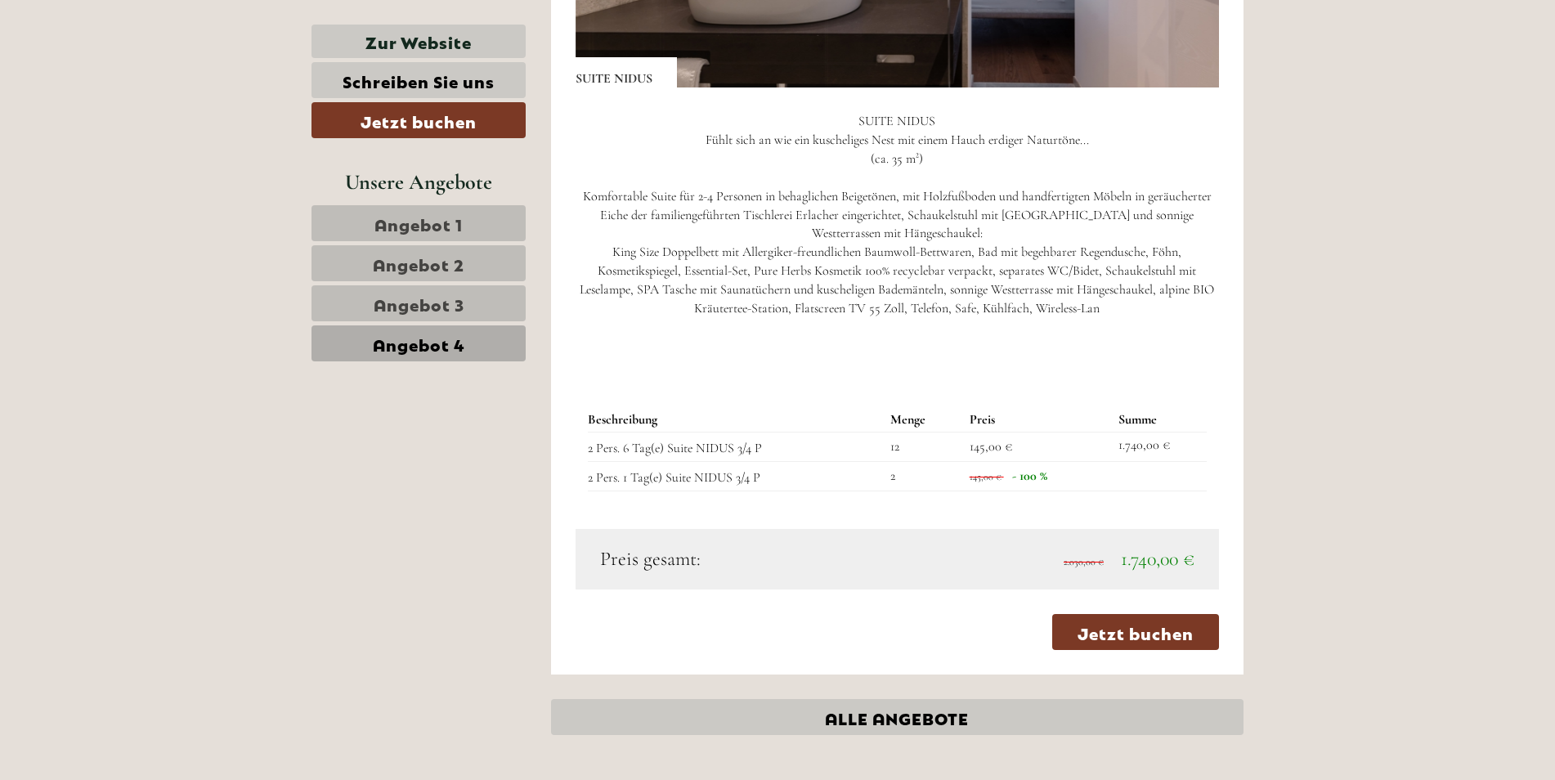
scroll to position [1517, 0]
click at [424, 344] on span "Angebot 4" at bounding box center [419, 343] width 92 height 23
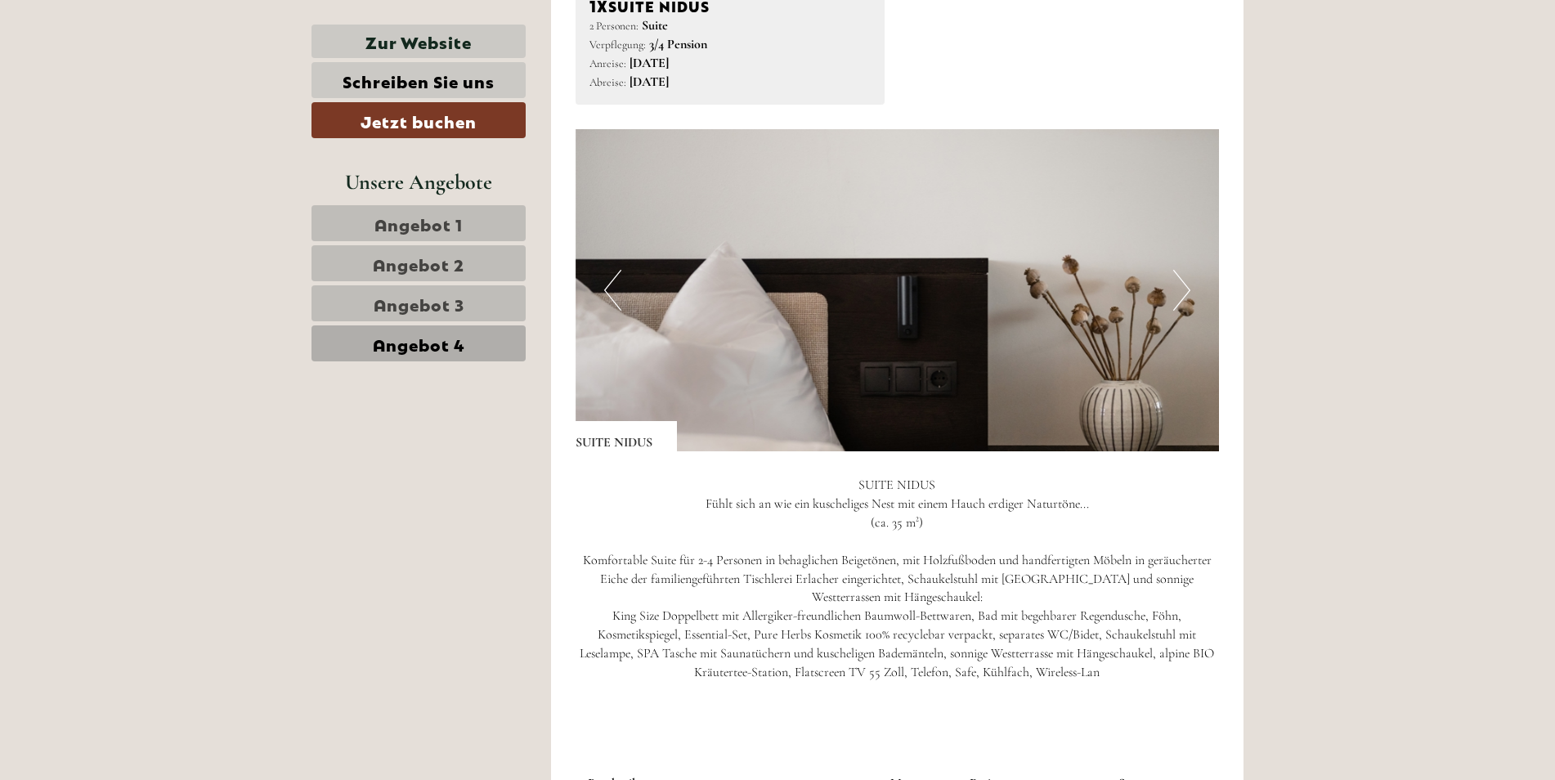
scroll to position [1145, 0]
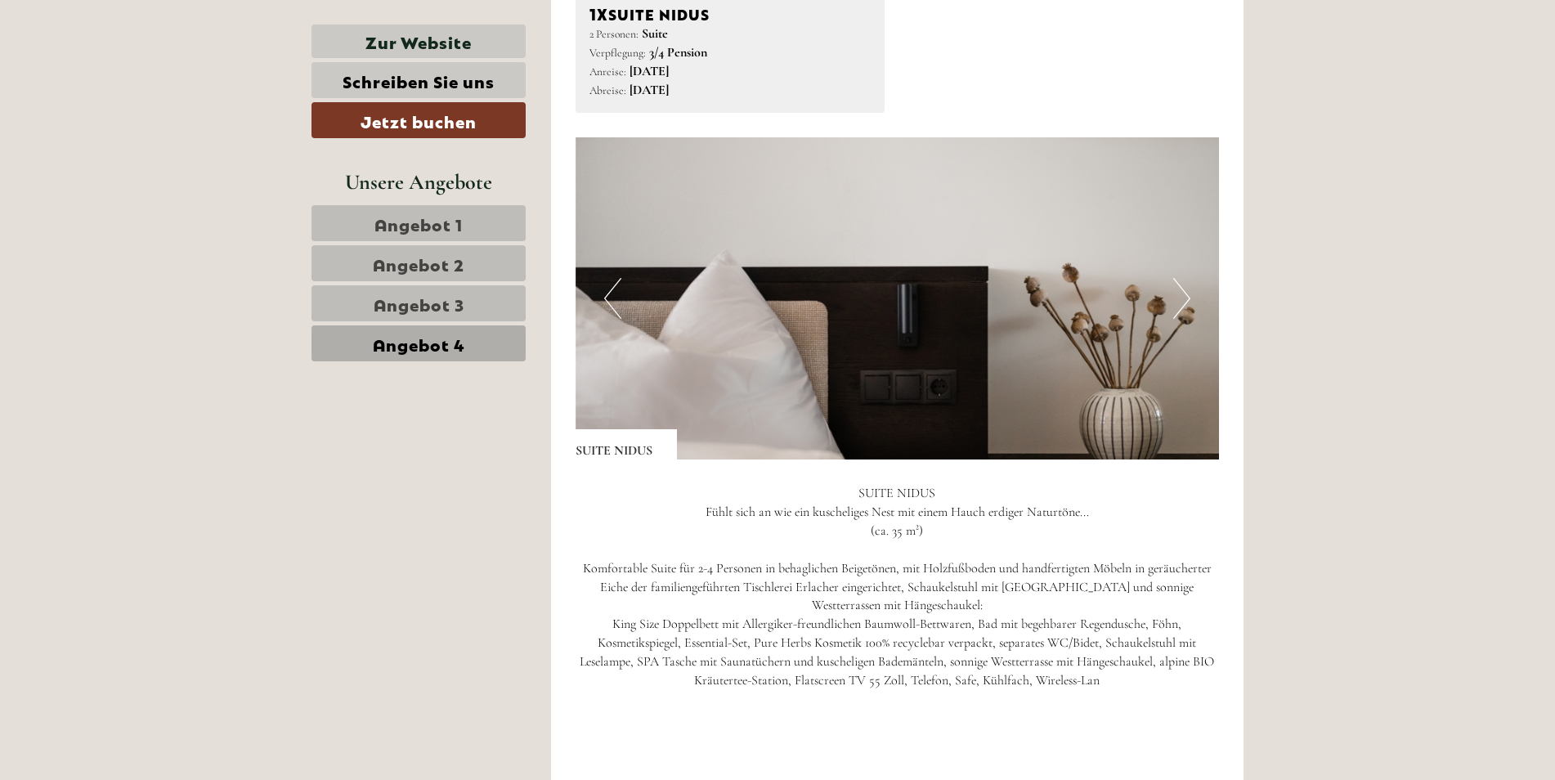
click at [1189, 294] on button "Next" at bounding box center [1181, 298] width 17 height 41
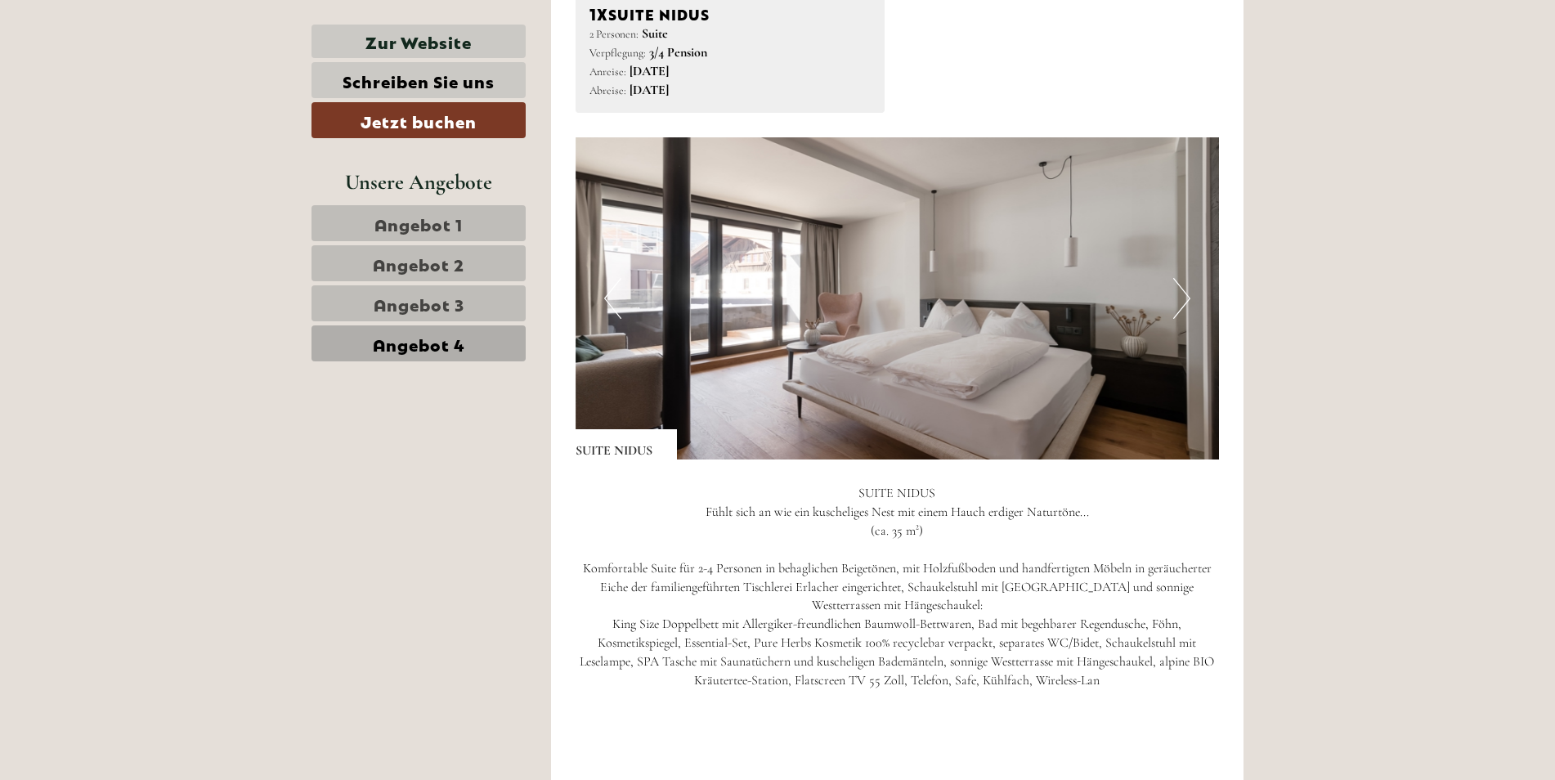
click at [1189, 294] on button "Next" at bounding box center [1181, 298] width 17 height 41
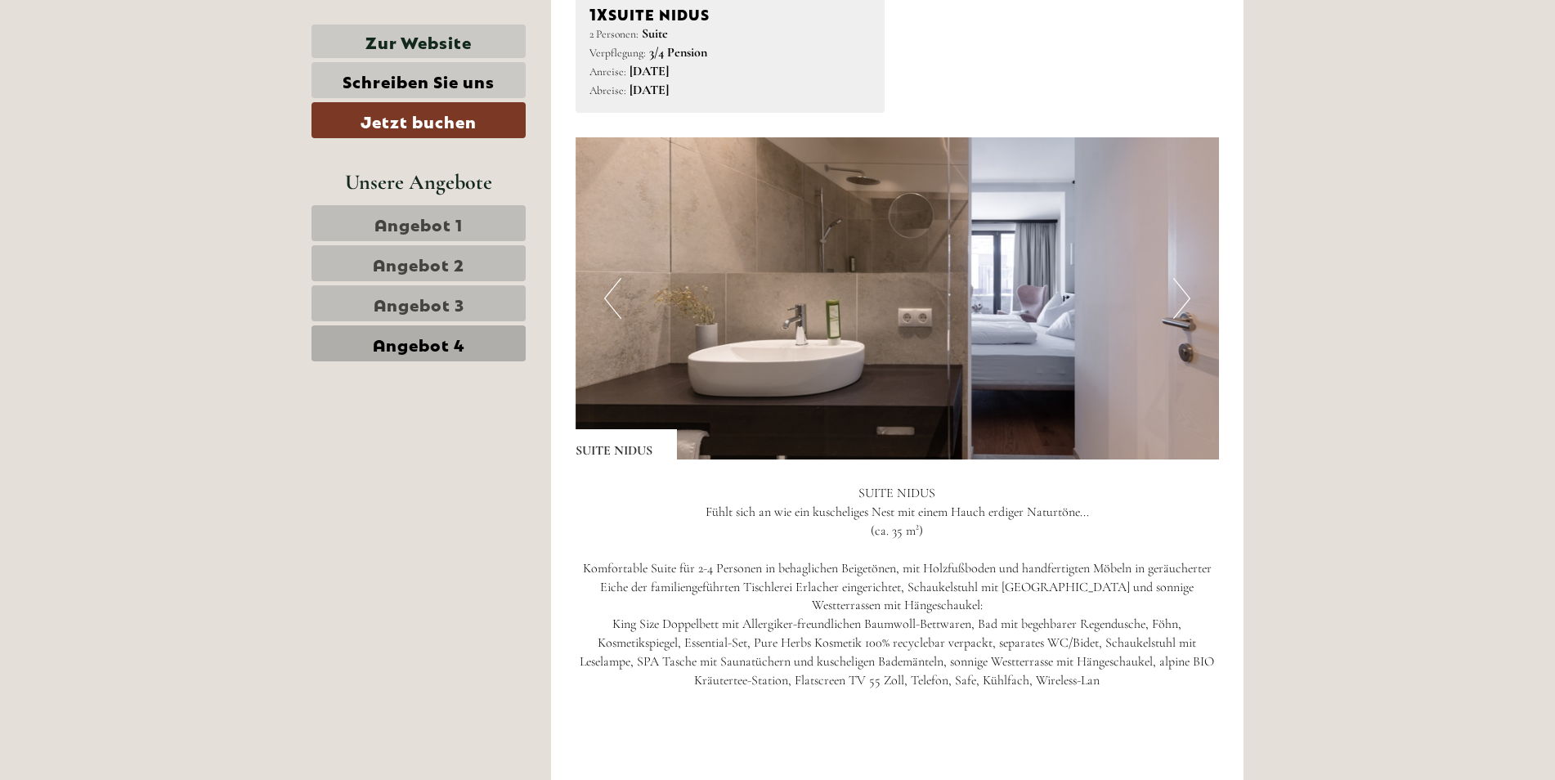
click at [1189, 294] on button "Next" at bounding box center [1181, 298] width 17 height 41
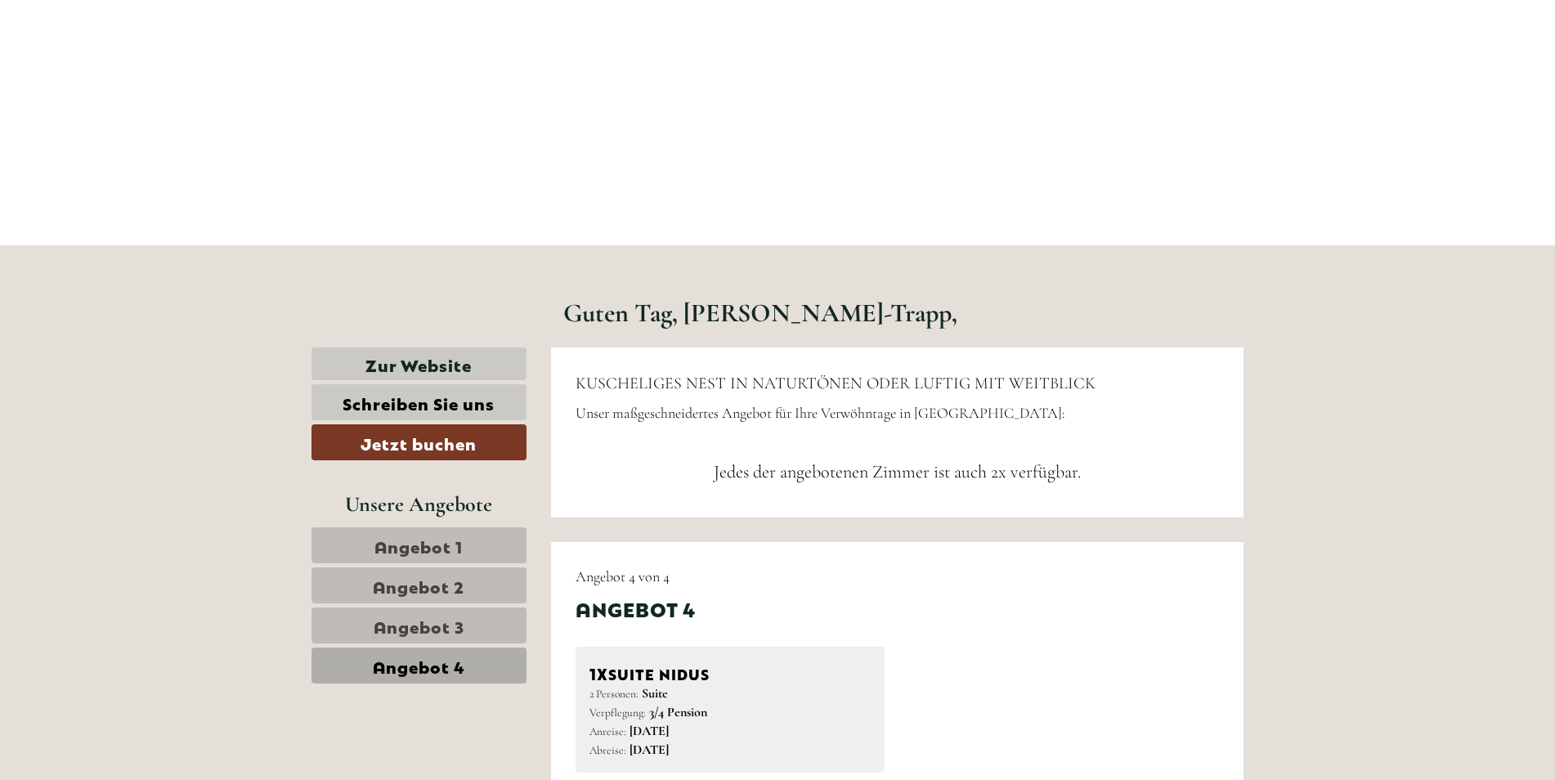
scroll to position [491, 0]
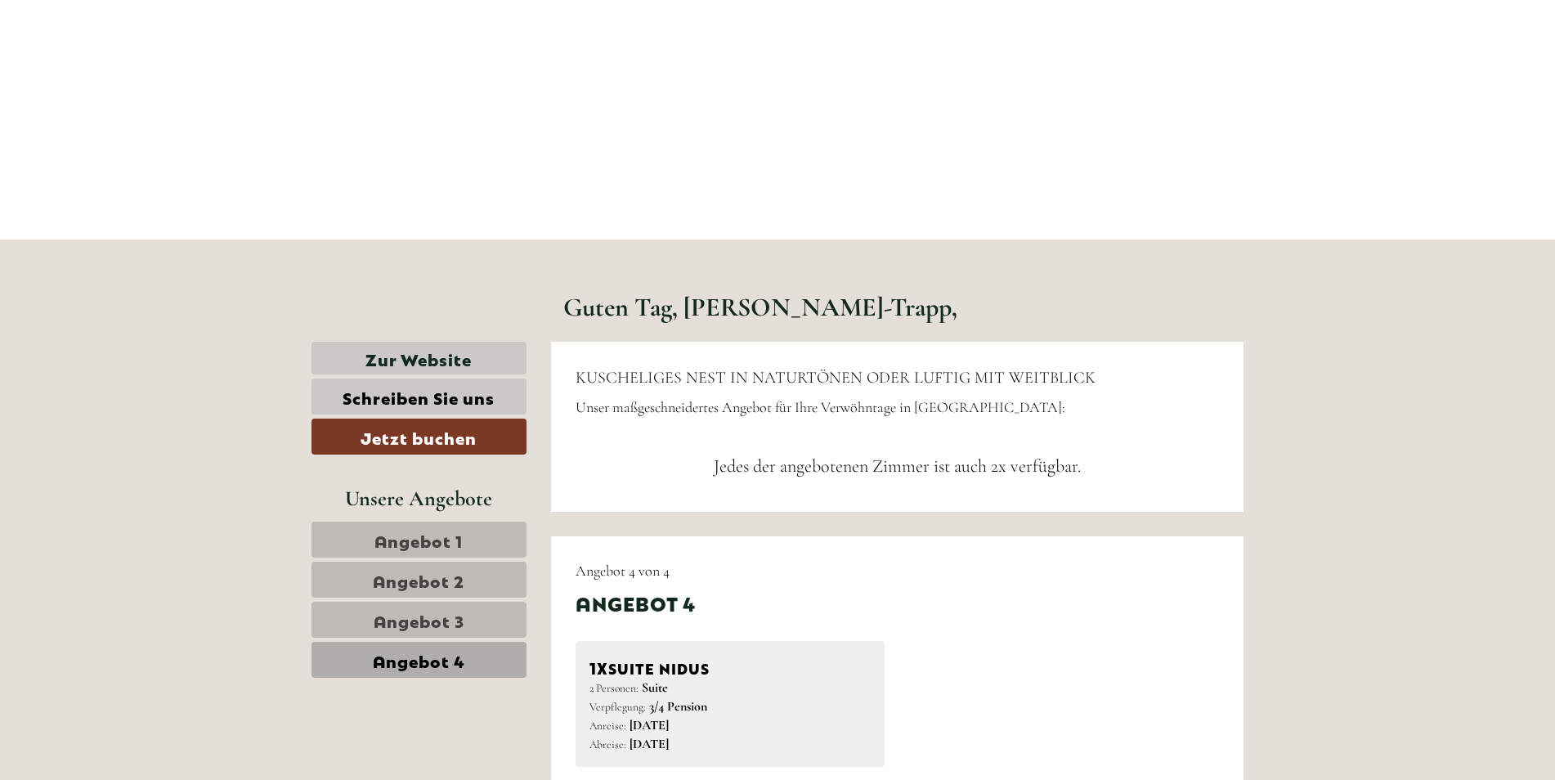
click at [386, 537] on span "Angebot 1" at bounding box center [418, 539] width 88 height 23
